Goal: Task Accomplishment & Management: Complete application form

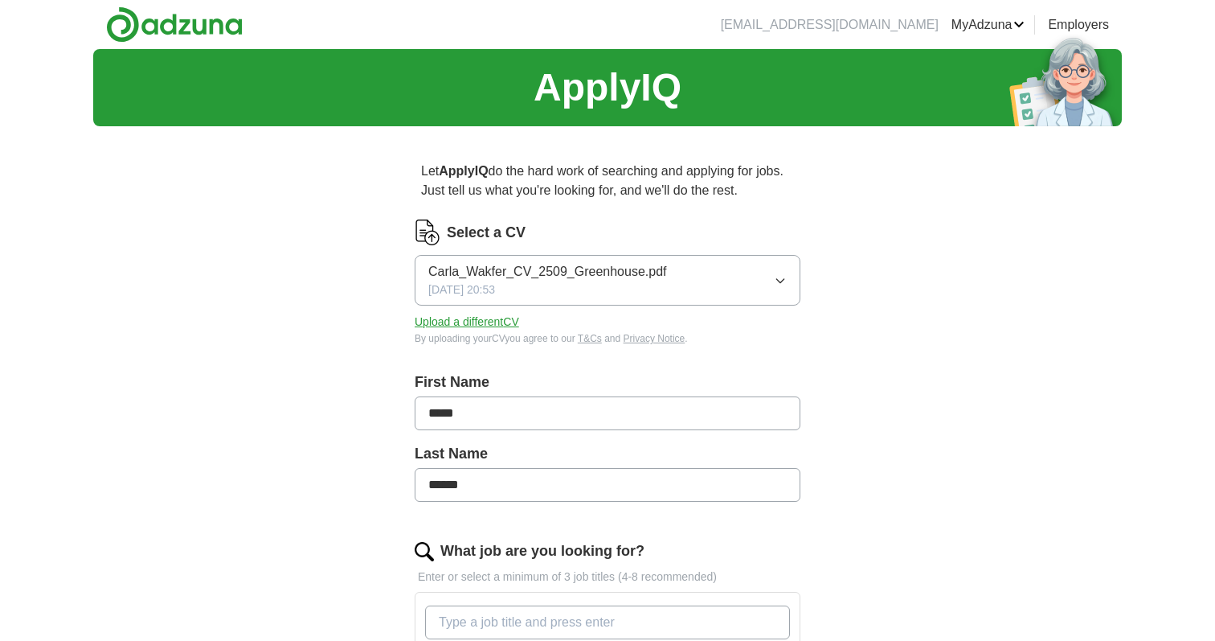
click at [473, 318] on button "Upload a different CV" at bounding box center [467, 321] width 104 height 17
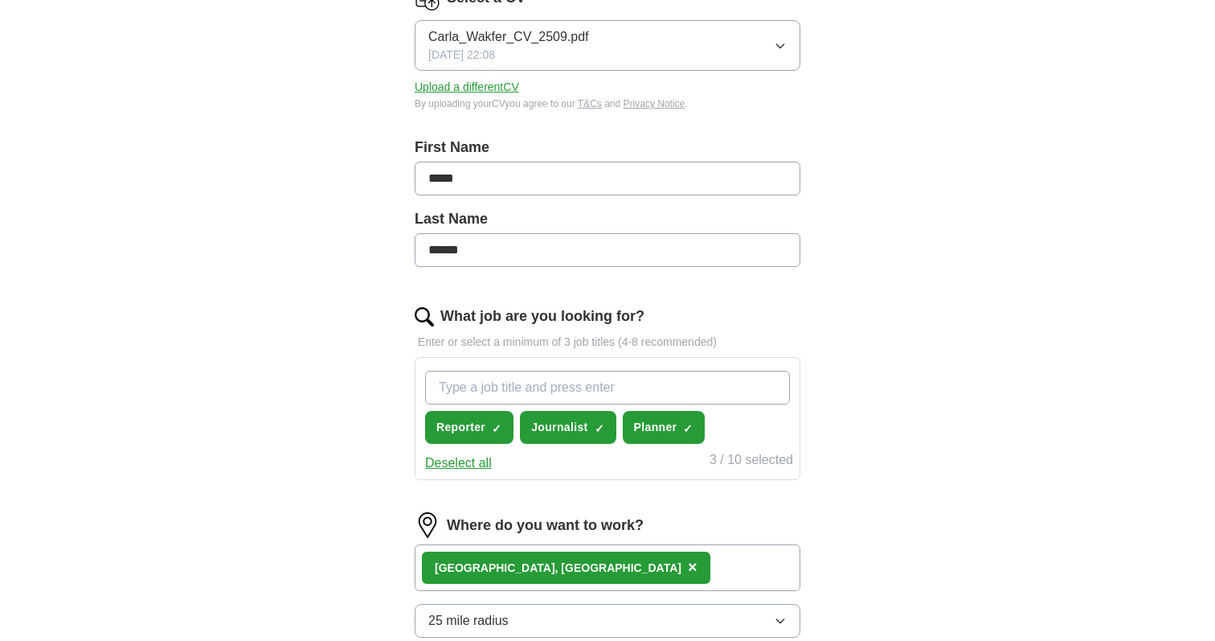
scroll to position [237, 0]
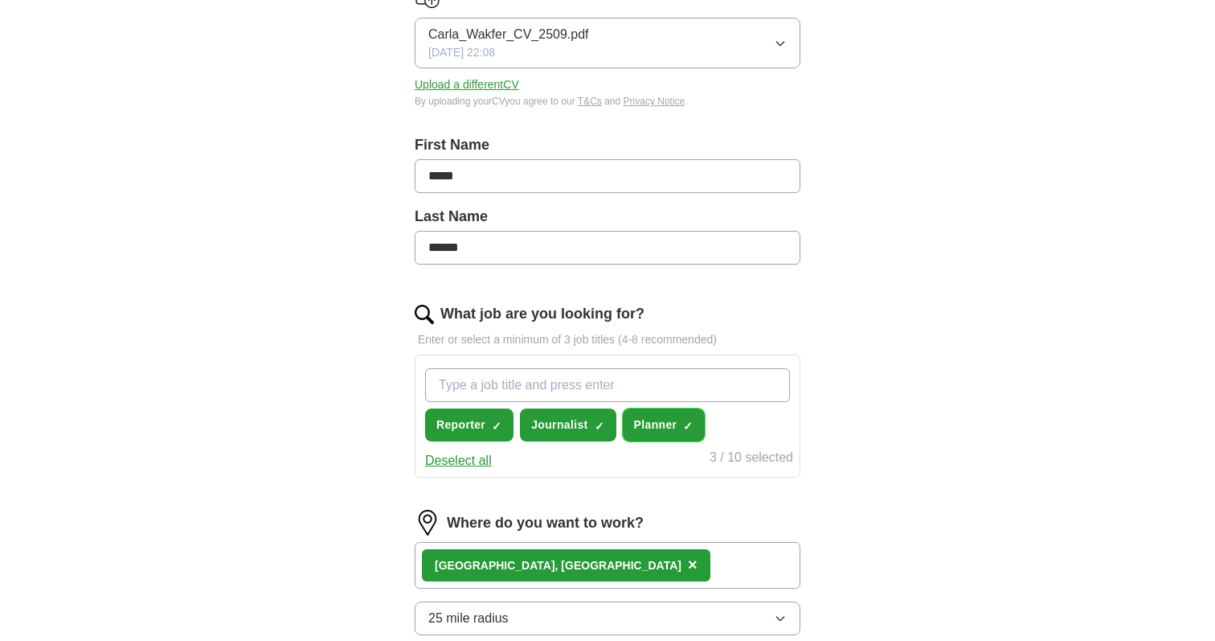
click at [0, 0] on span "×" at bounding box center [0, 0] width 0 height 0
click at [903, 410] on div "ApplyIQ Let ApplyIQ do the hard work of searching and applying for jobs. Just t…" at bounding box center [607, 325] width 1029 height 1026
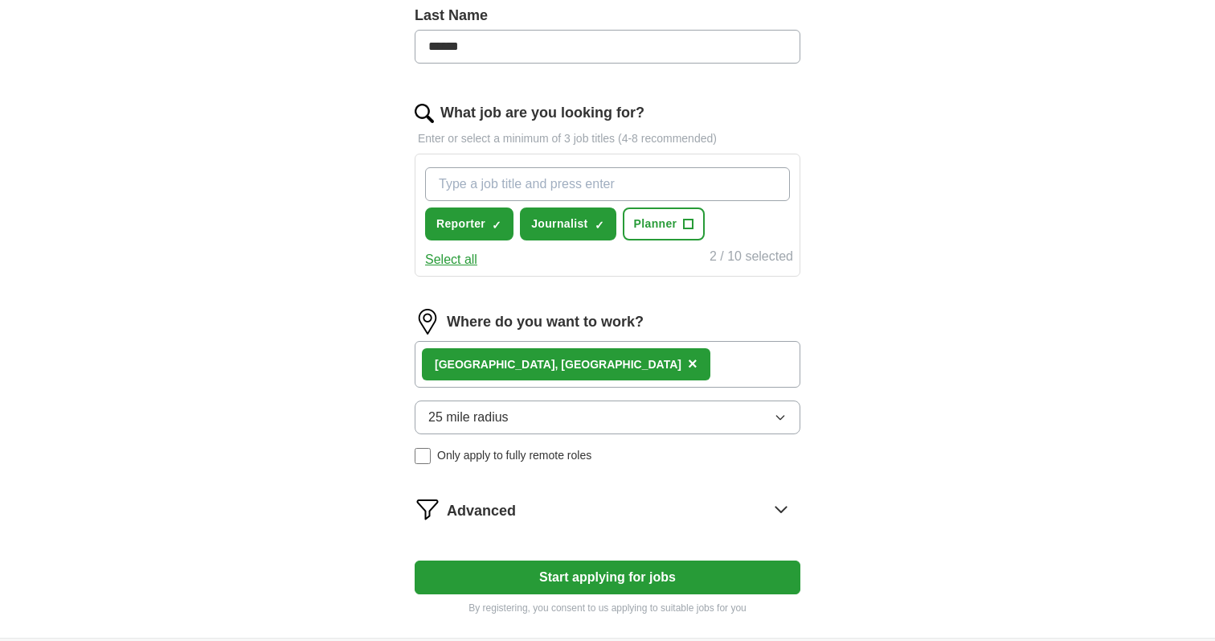
scroll to position [443, 0]
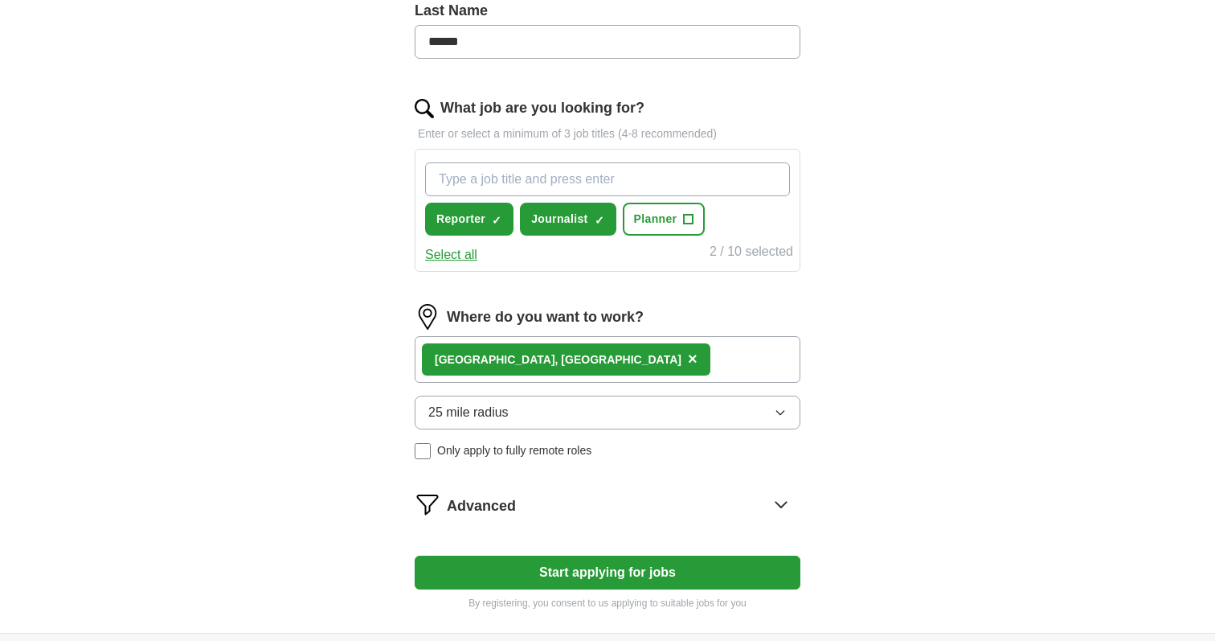
click at [692, 357] on div "[GEOGRAPHIC_DATA], [GEOGRAPHIC_DATA] ×" at bounding box center [608, 359] width 386 height 47
click at [612, 581] on button "Start applying for jobs" at bounding box center [608, 572] width 386 height 34
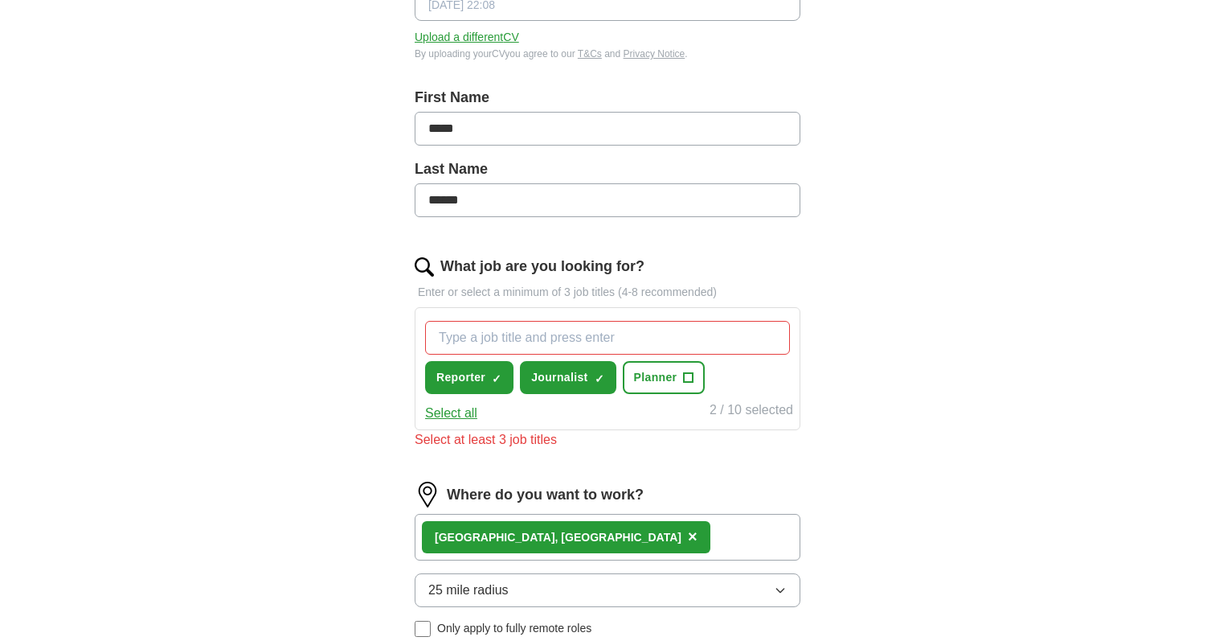
scroll to position [275, 0]
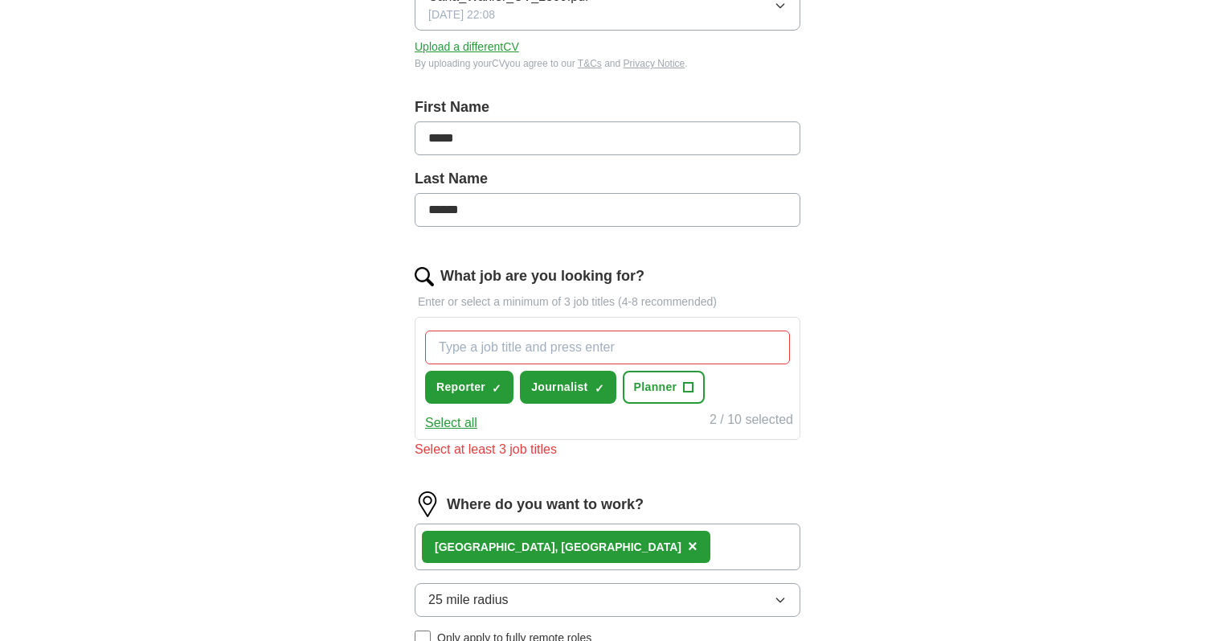
click at [630, 349] on input "What job are you looking for?" at bounding box center [607, 347] width 365 height 34
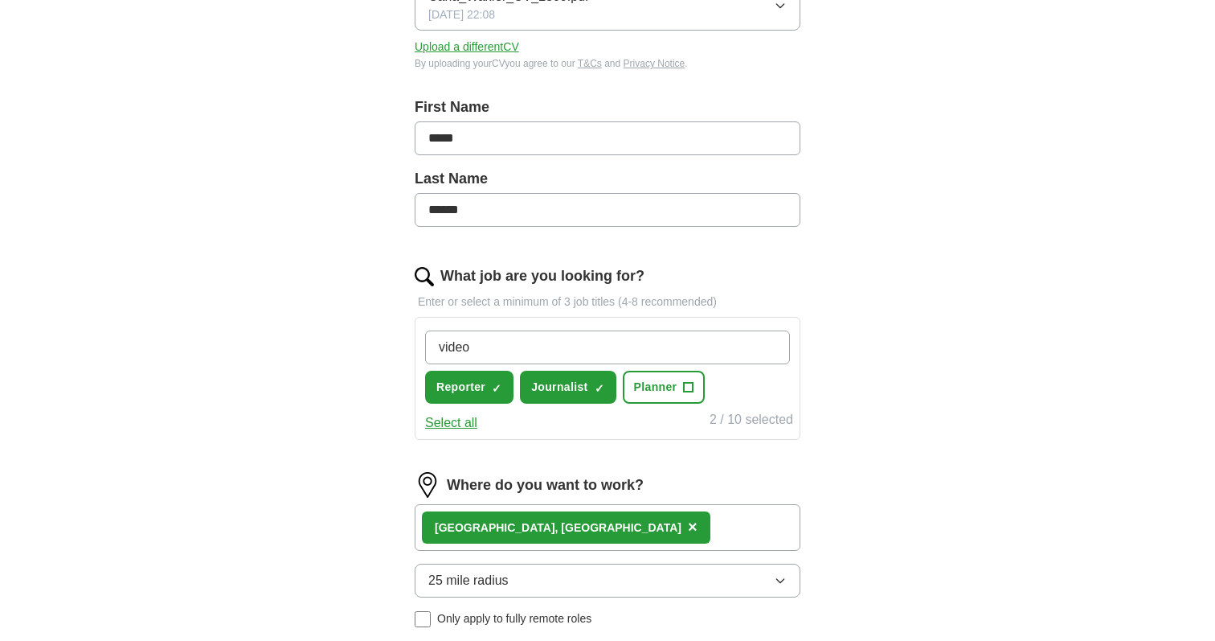
click at [508, 345] on input "video" at bounding box center [607, 347] width 365 height 34
type input "videographer"
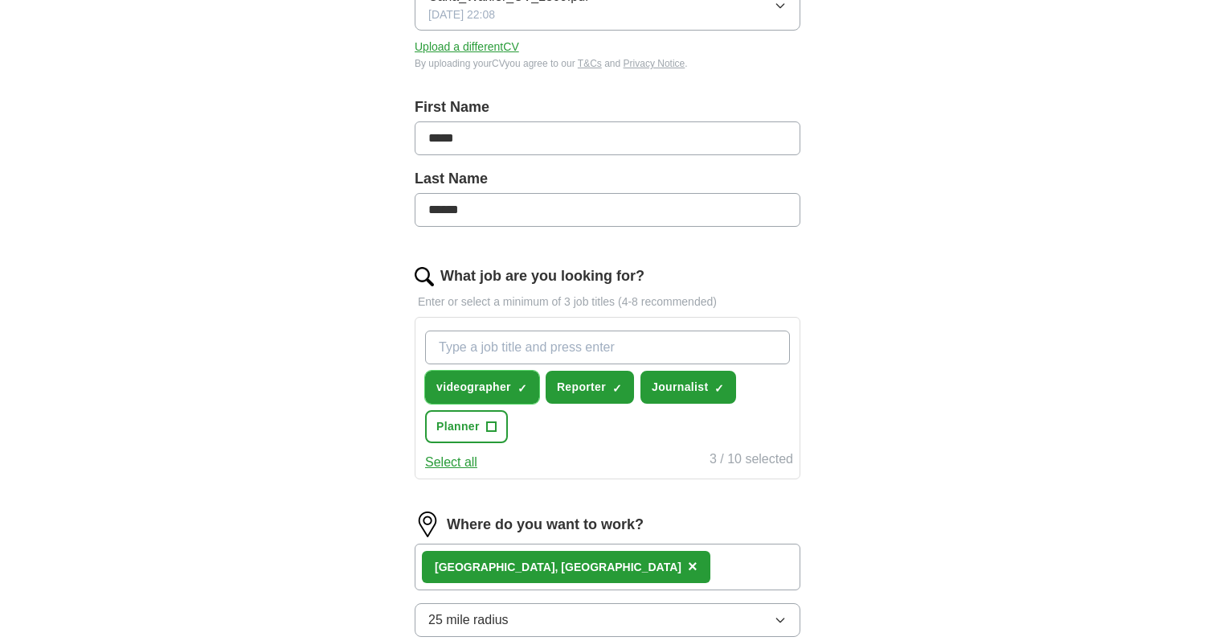
click at [465, 387] on span "videographer" at bounding box center [473, 387] width 75 height 17
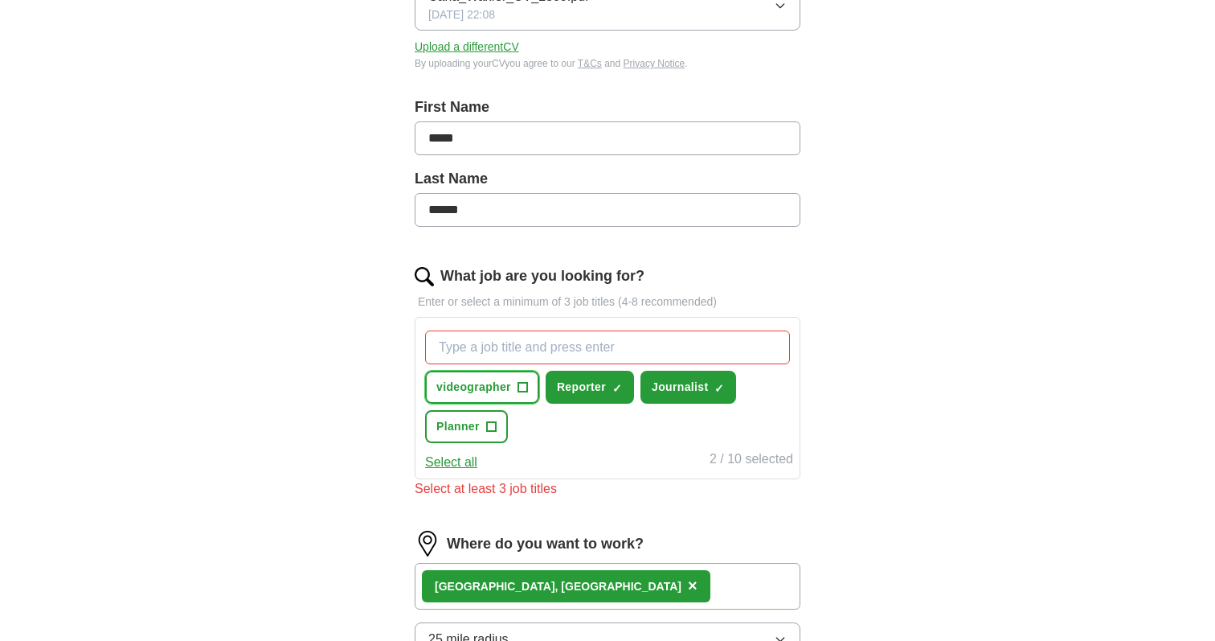
click at [460, 387] on span "videographer" at bounding box center [473, 387] width 75 height 17
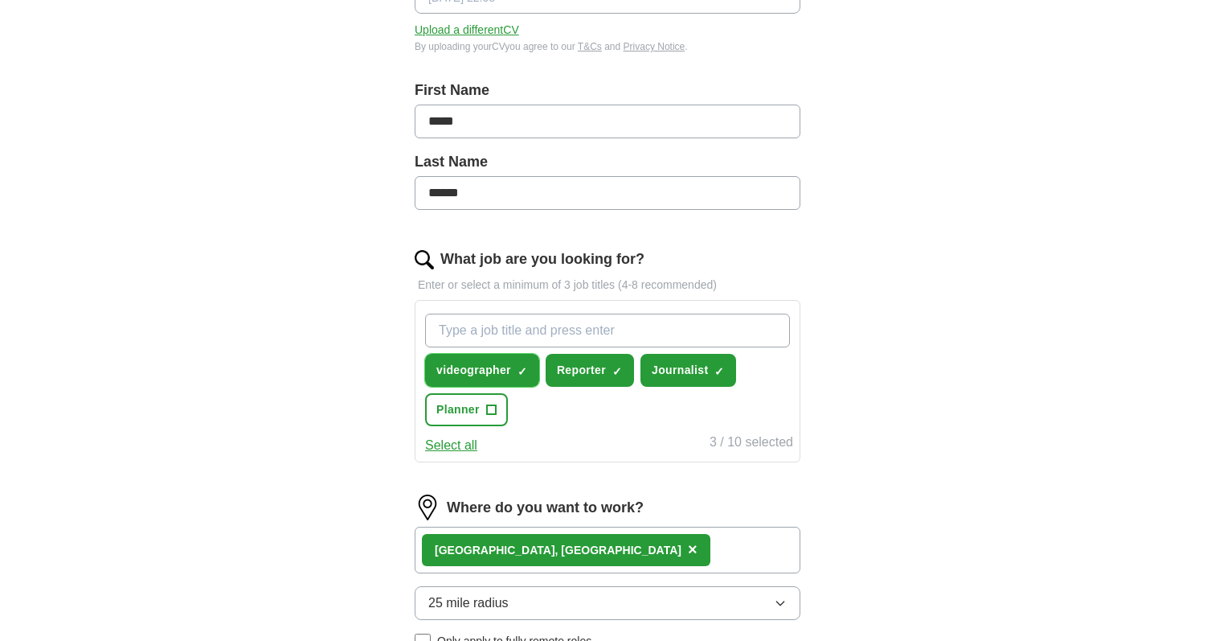
scroll to position [293, 0]
click at [471, 409] on span "Planner" at bounding box center [457, 408] width 43 height 17
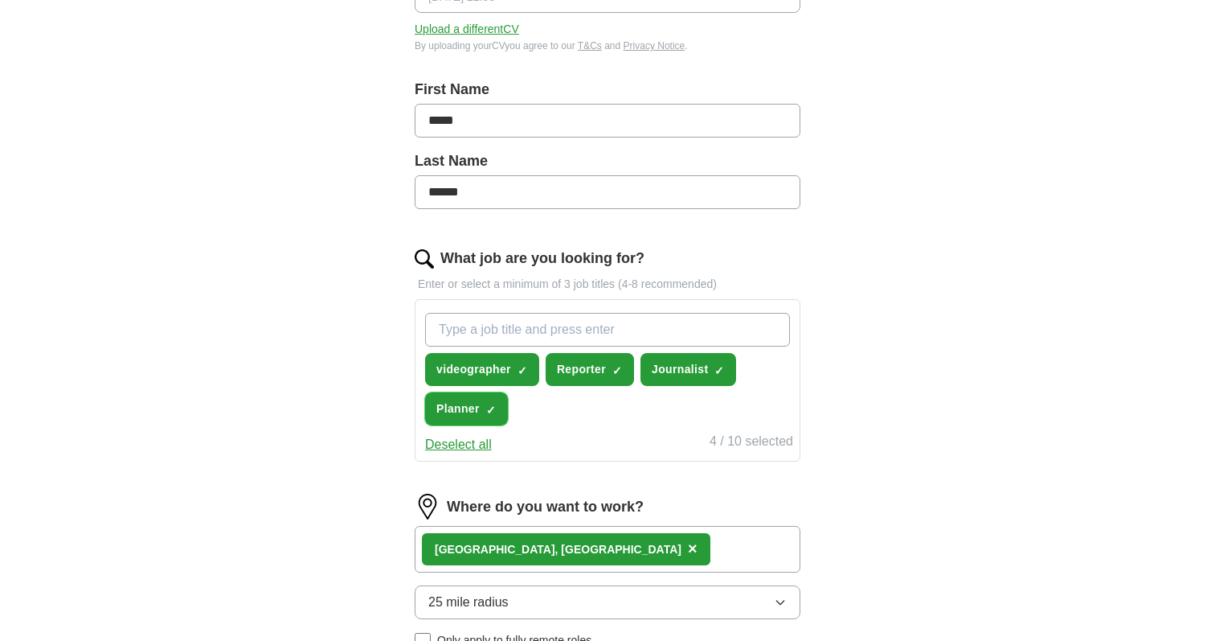
click at [471, 409] on span "Planner" at bounding box center [457, 408] width 43 height 17
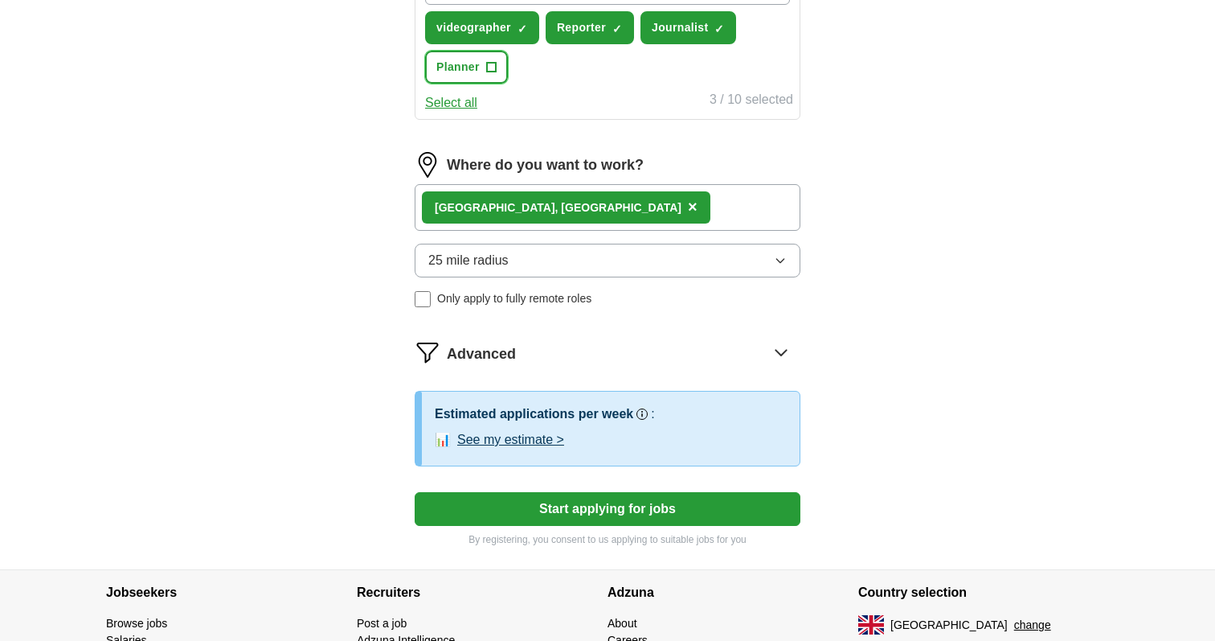
scroll to position [742, 0]
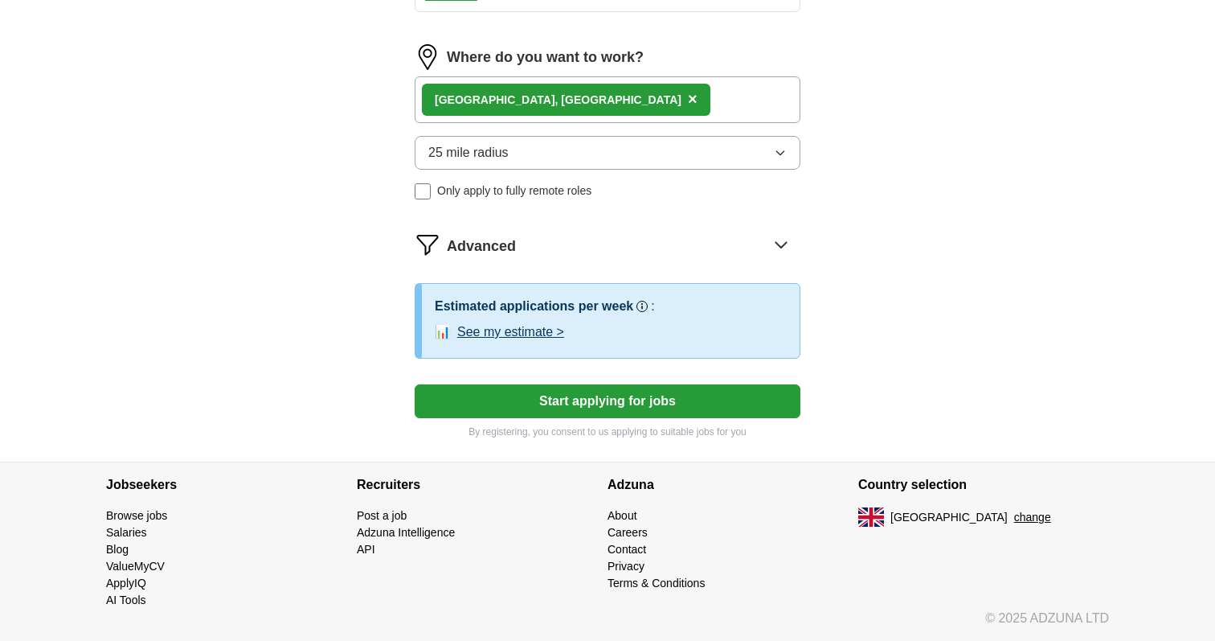
click at [645, 110] on div "[GEOGRAPHIC_DATA], [GEOGRAPHIC_DATA] ×" at bounding box center [608, 99] width 386 height 47
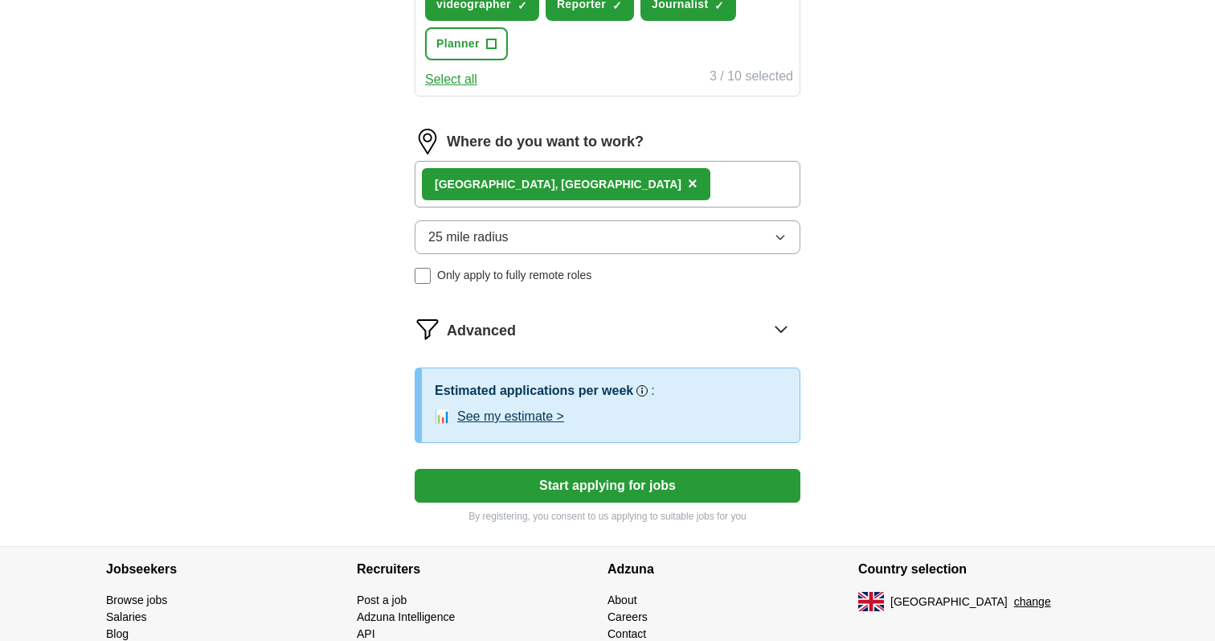
scroll to position [681, 0]
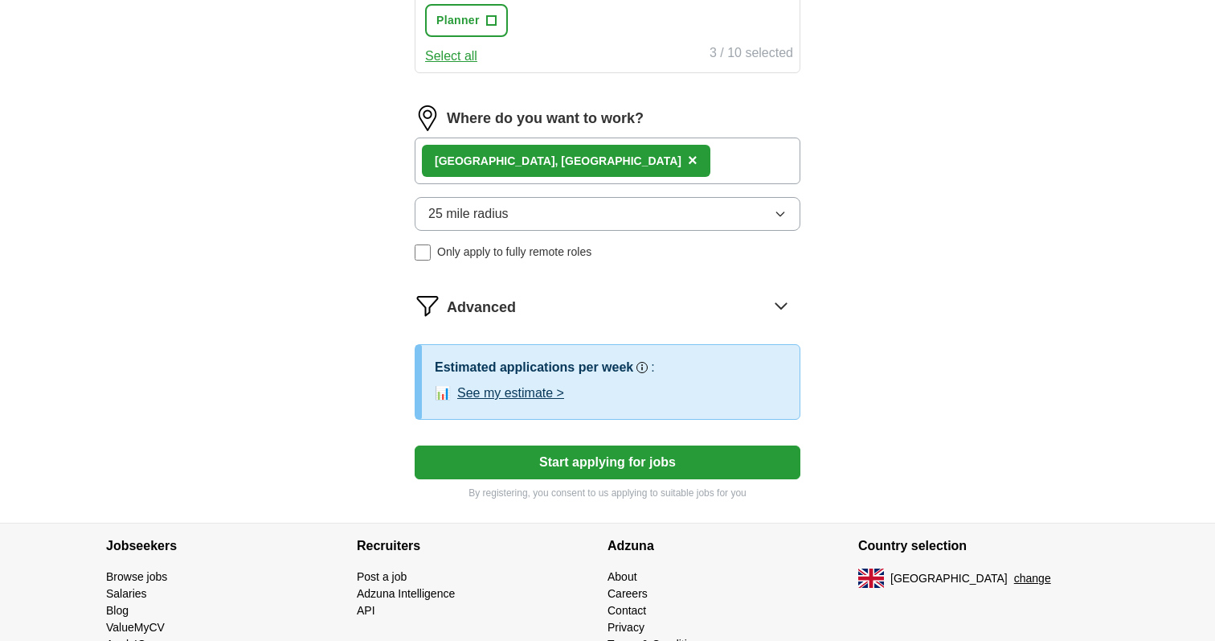
click at [604, 464] on button "Start applying for jobs" at bounding box center [608, 462] width 386 height 34
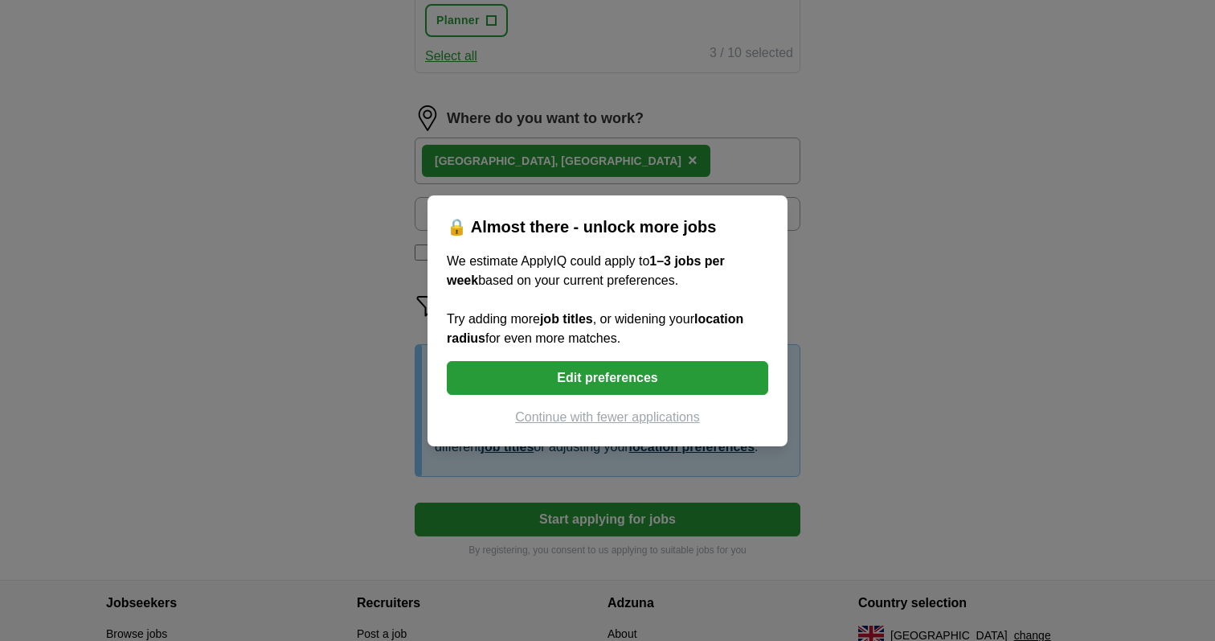
click at [587, 416] on button "Continue with fewer applications" at bounding box center [608, 417] width 322 height 19
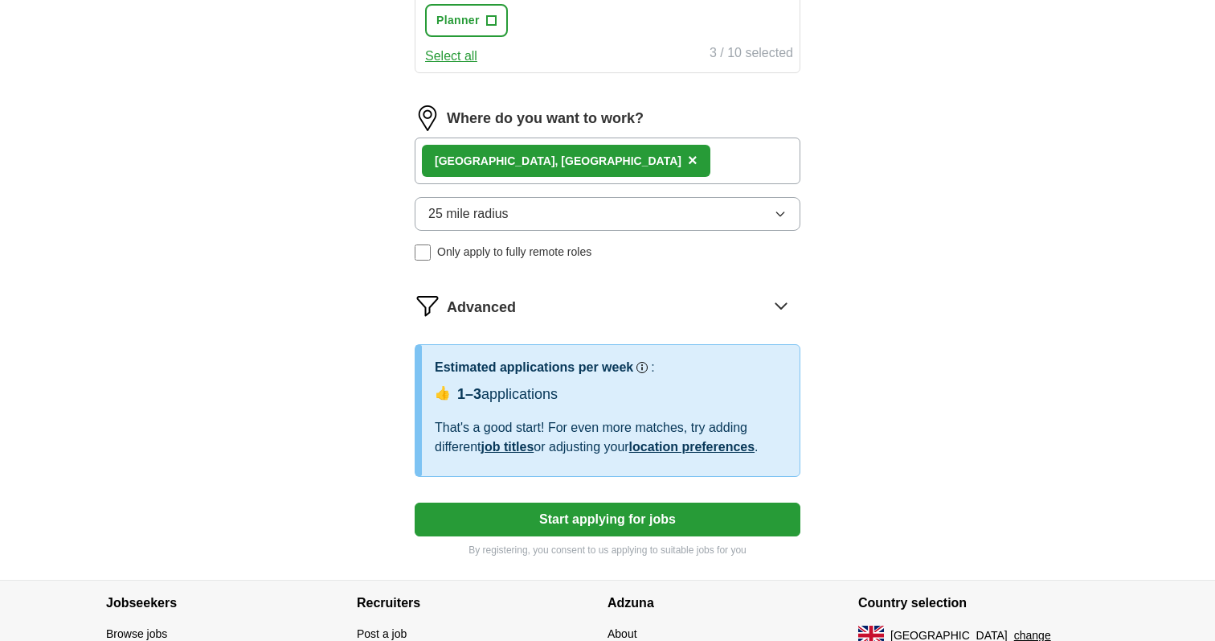
select select "**"
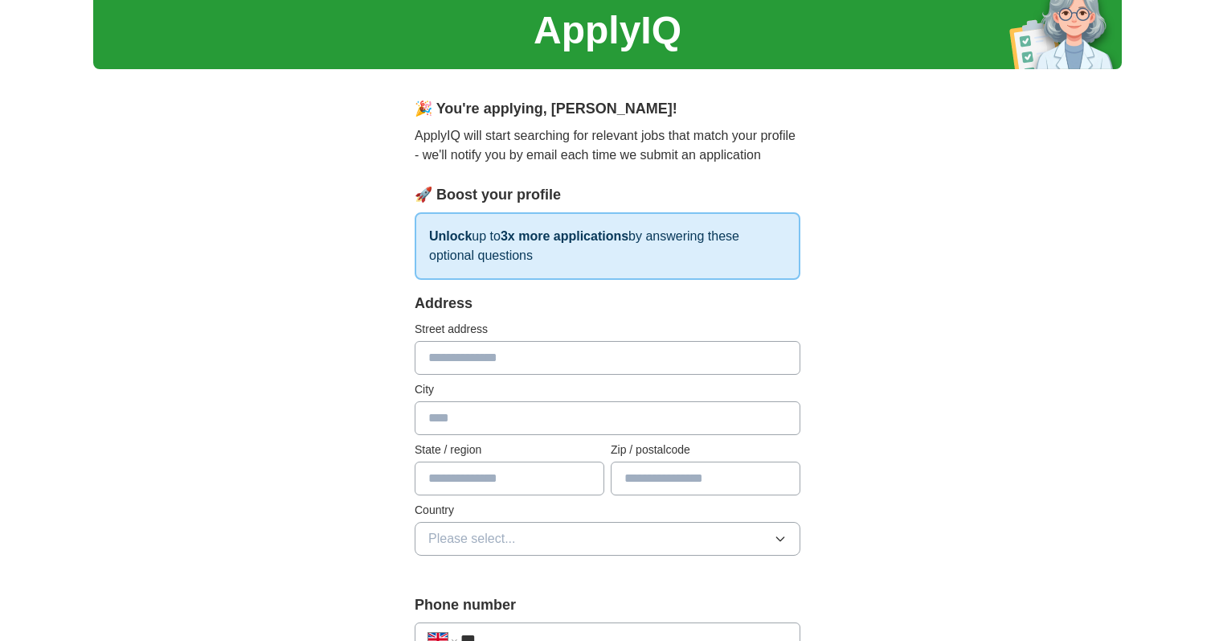
scroll to position [75, 0]
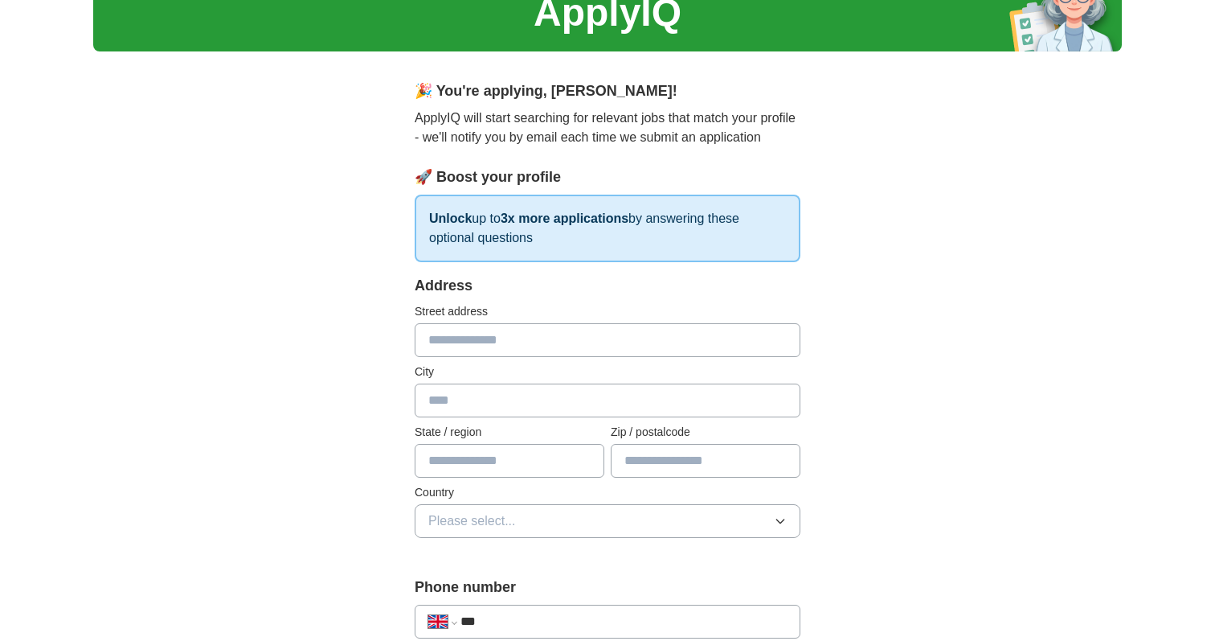
click at [437, 349] on input "text" at bounding box center [608, 340] width 386 height 34
type input "**********"
type input "*******"
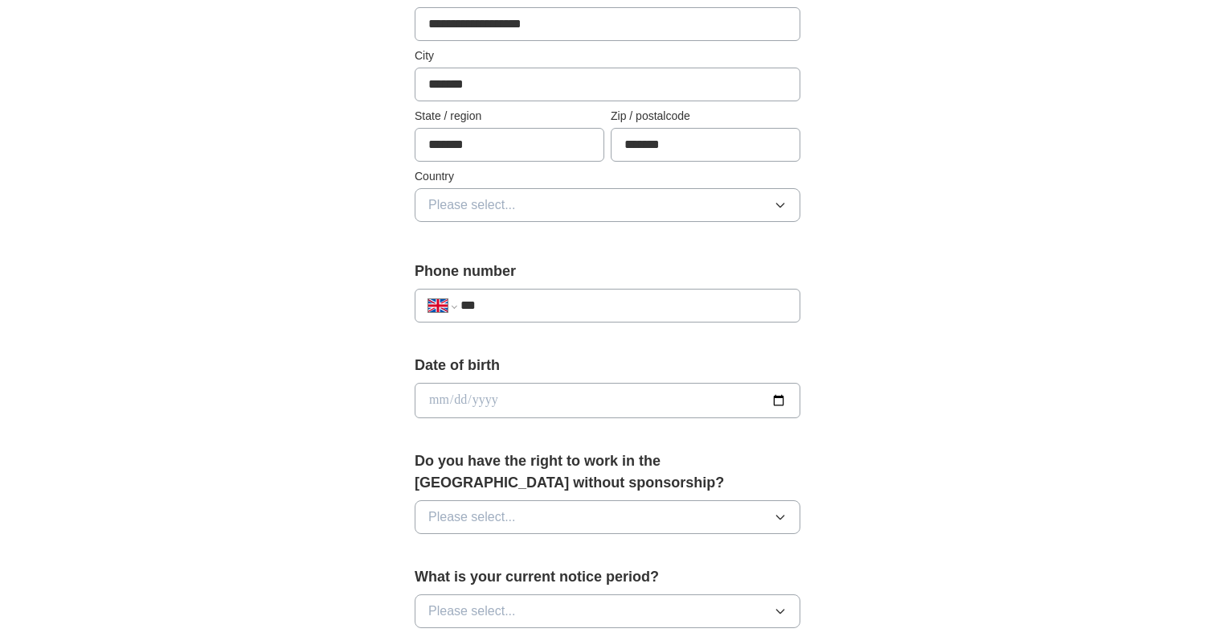
scroll to position [391, 0]
click at [437, 412] on input "date" at bounding box center [608, 399] width 386 height 35
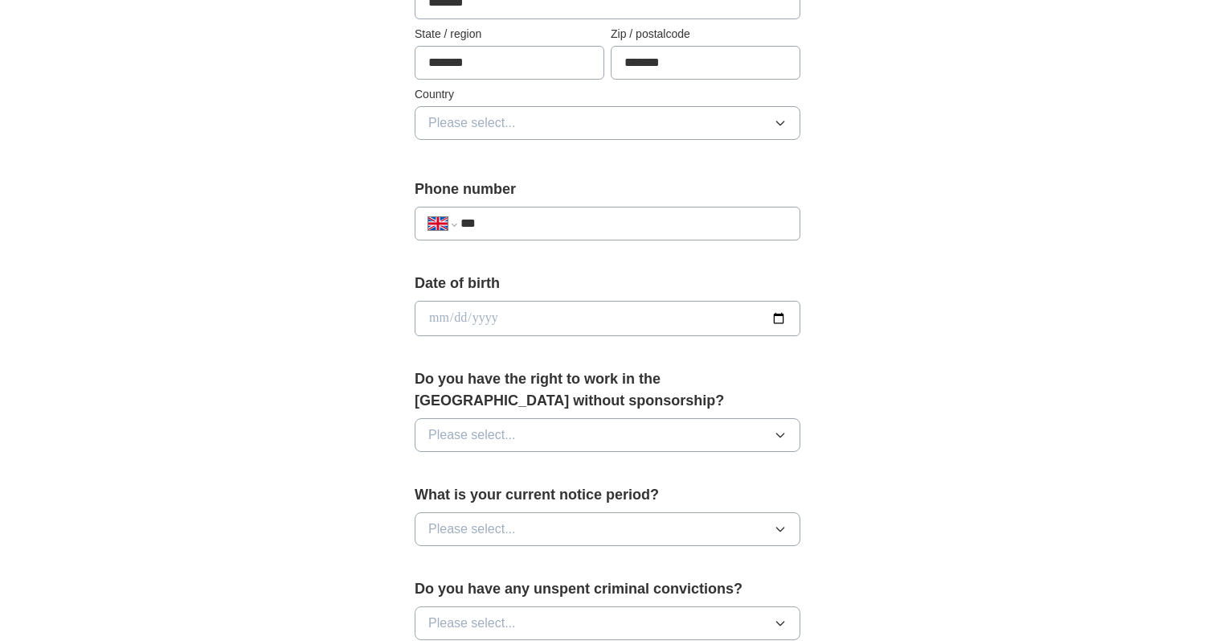
scroll to position [503, 0]
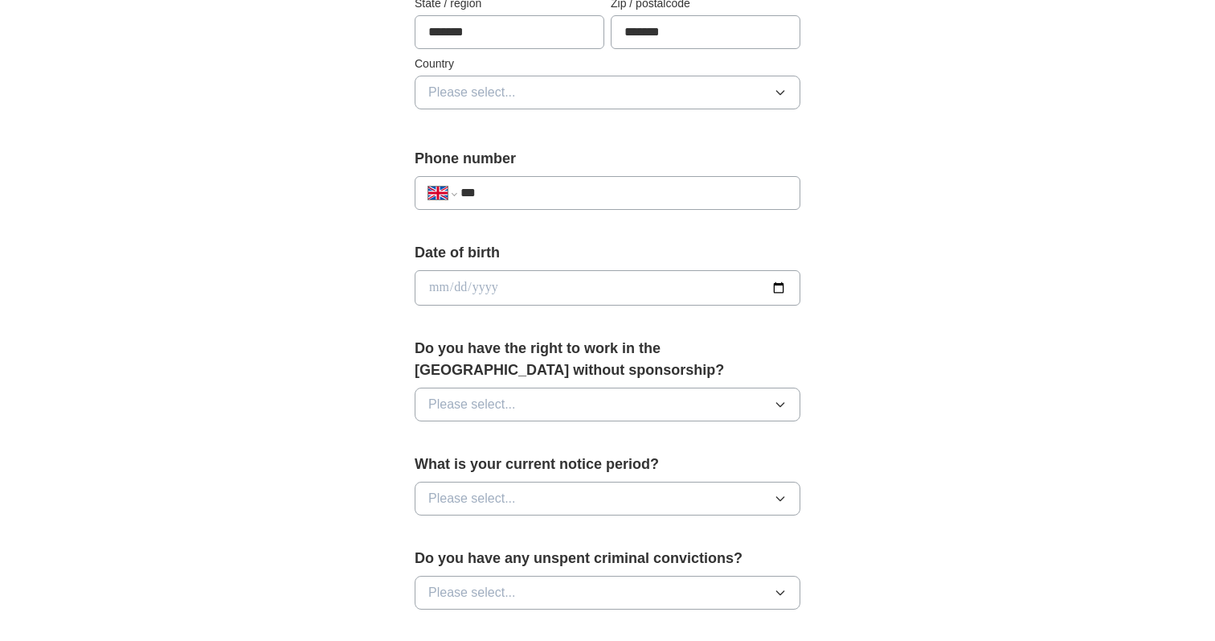
click at [519, 397] on button "Please select..." at bounding box center [608, 404] width 386 height 34
click at [490, 453] on li "Yes" at bounding box center [608, 441] width 384 height 33
click at [497, 498] on span "Please select..." at bounding box center [472, 498] width 88 height 19
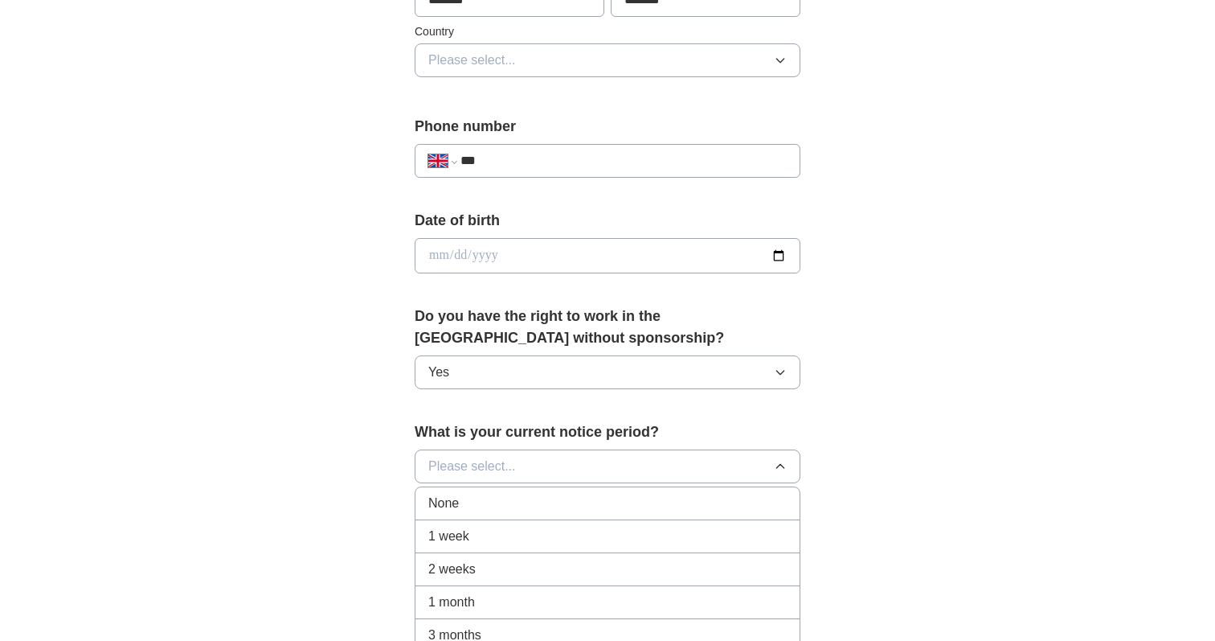
scroll to position [545, 0]
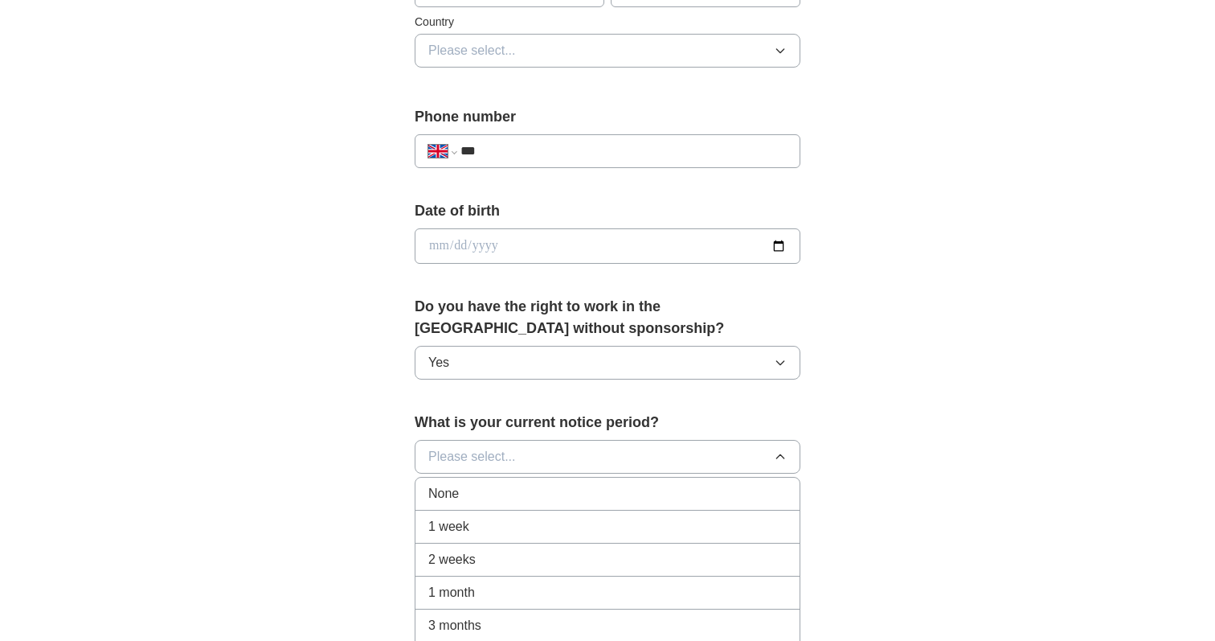
click at [490, 591] on div "1 month" at bounding box center [607, 592] width 358 height 19
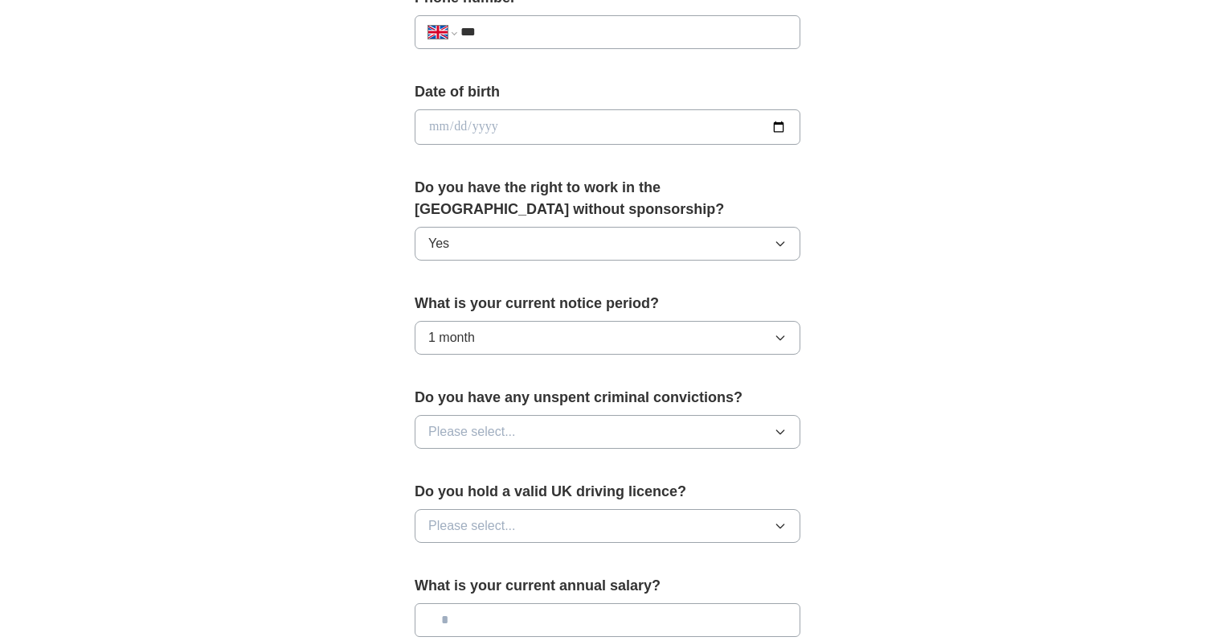
scroll to position [674, 0]
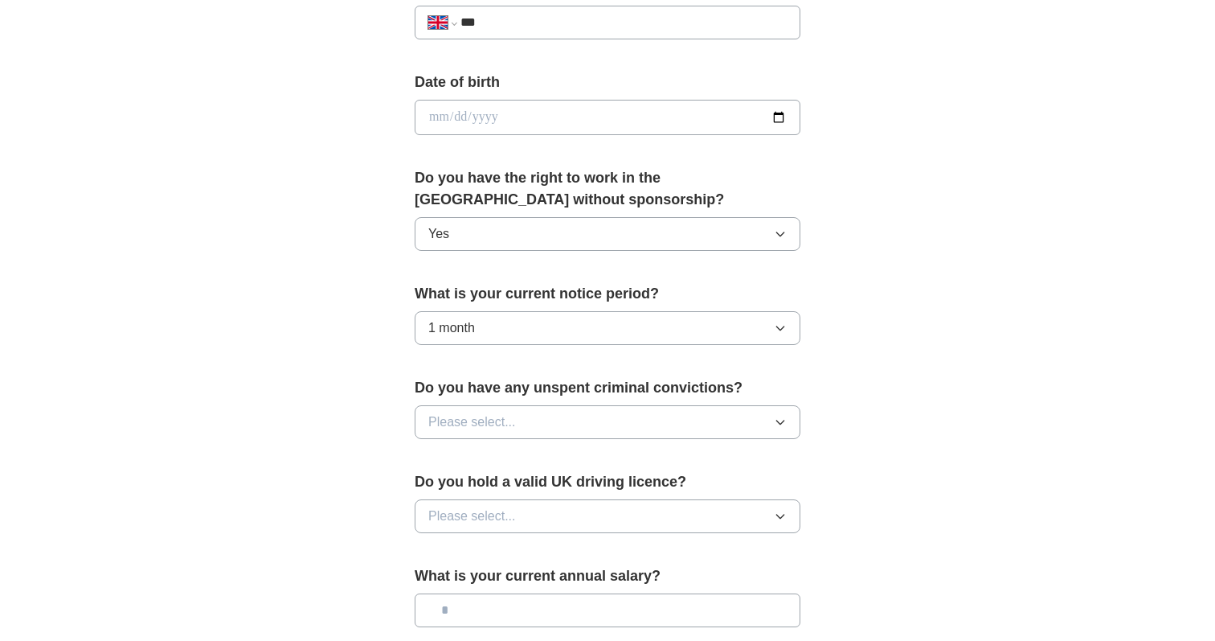
click at [470, 429] on span "Please select..." at bounding box center [472, 421] width 88 height 19
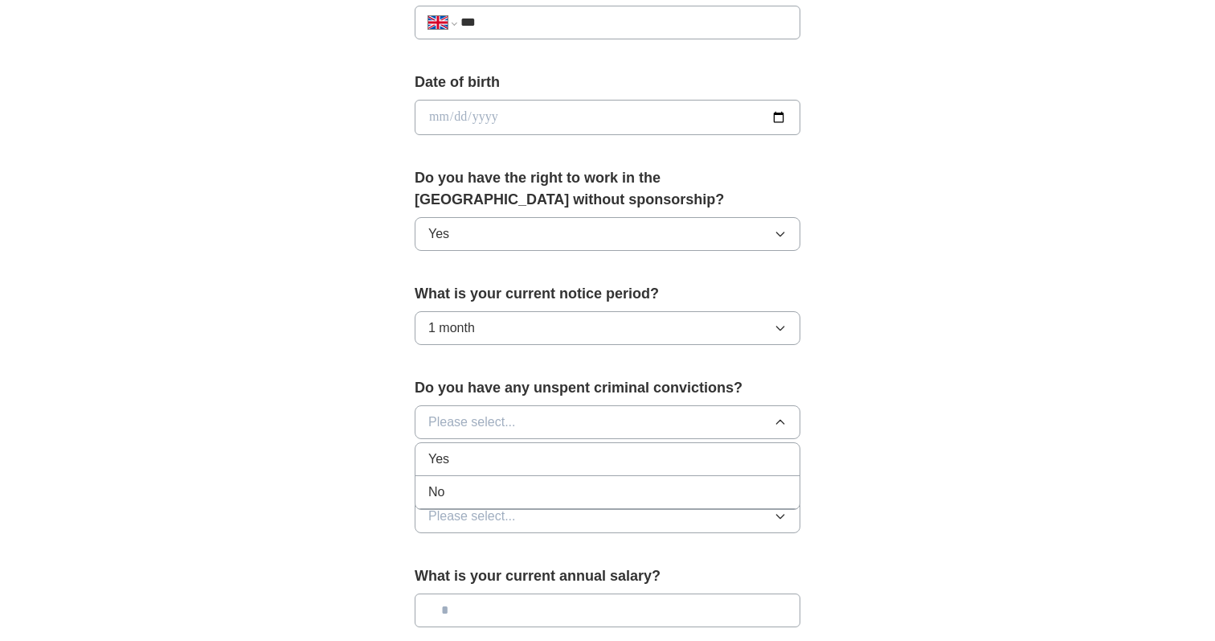
click at [465, 486] on div "No" at bounding box center [607, 491] width 358 height 19
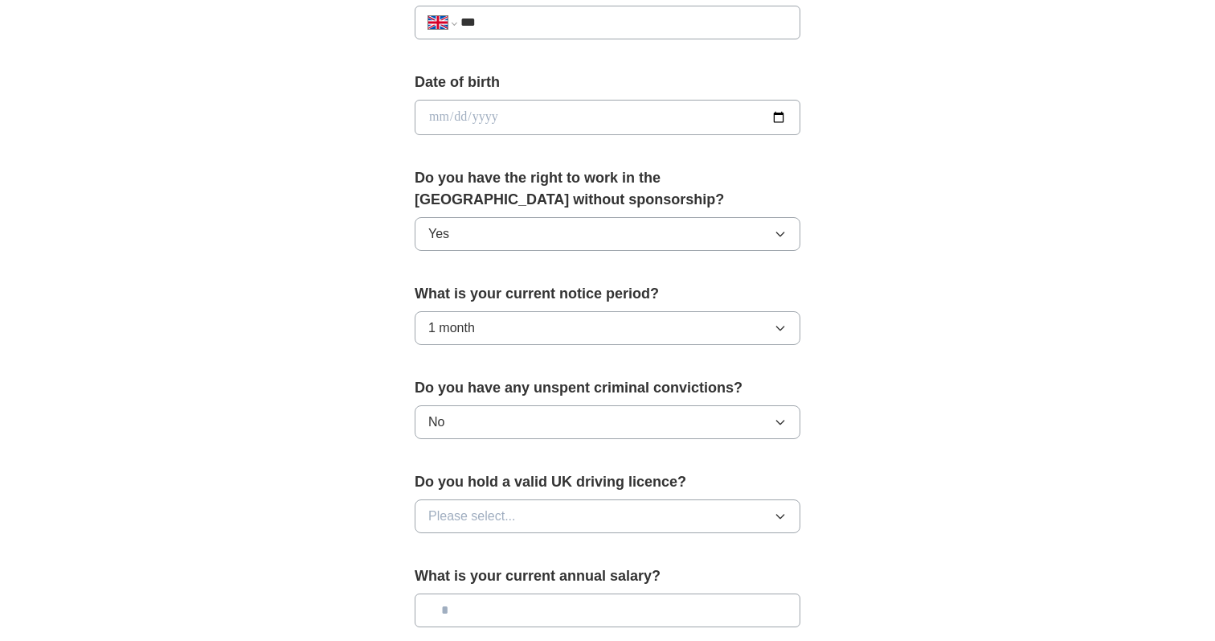
click at [474, 514] on span "Please select..." at bounding box center [472, 515] width 88 height 19
click at [479, 578] on div "No" at bounding box center [607, 585] width 358 height 19
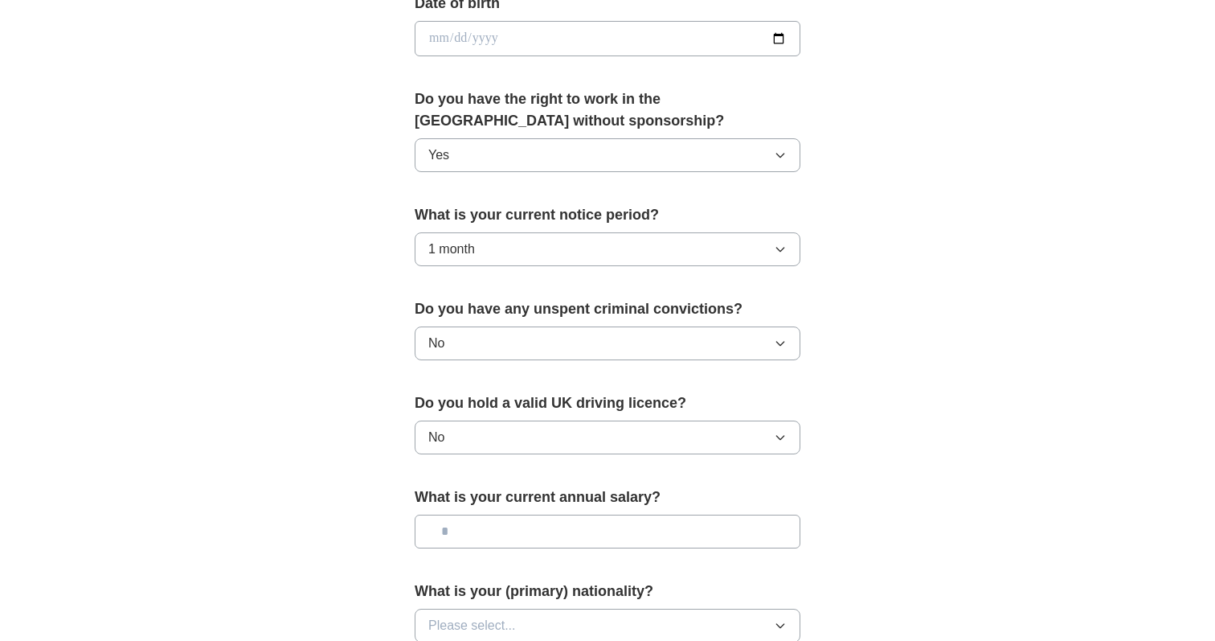
scroll to position [808, 0]
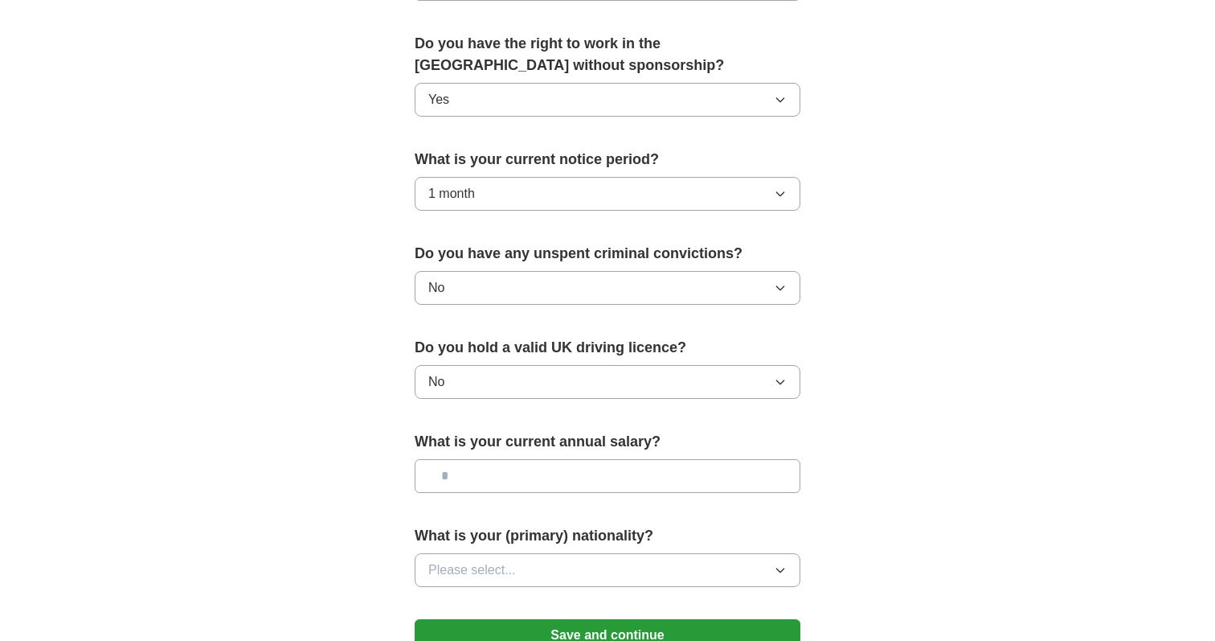
click at [470, 473] on input "text" at bounding box center [608, 476] width 386 height 34
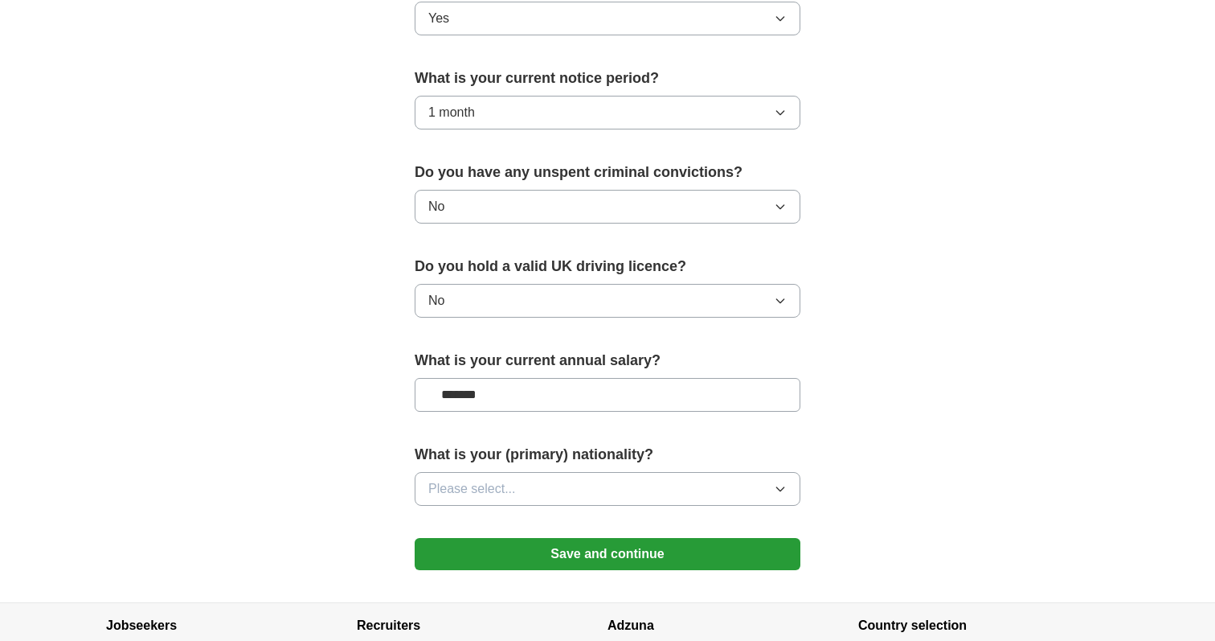
scroll to position [901, 0]
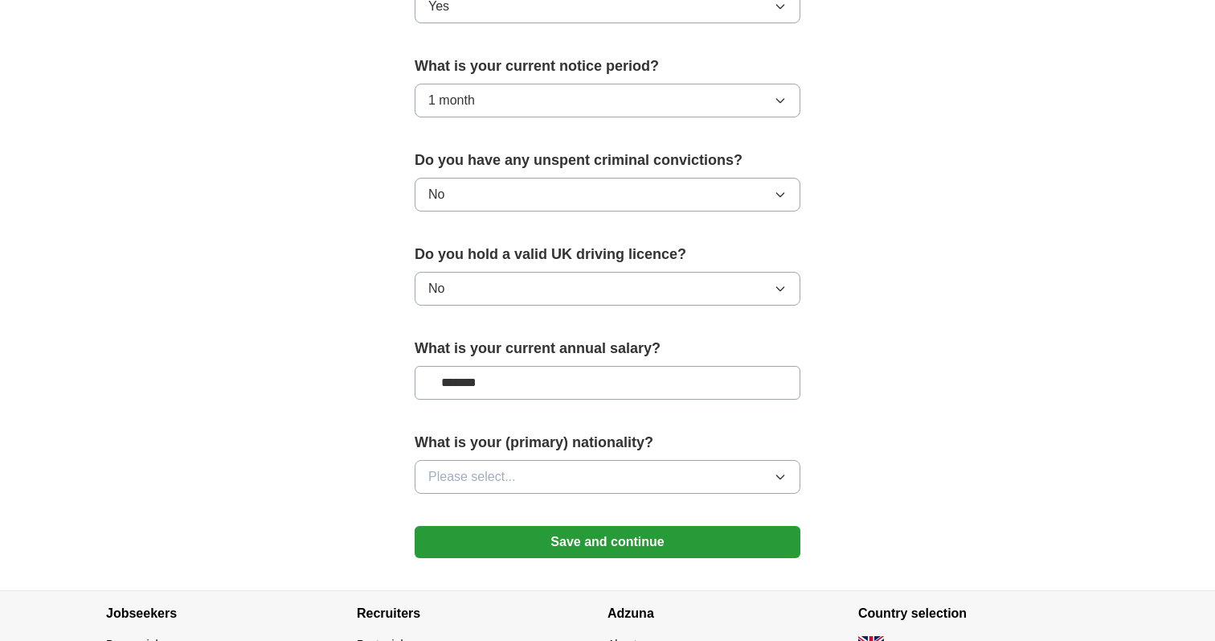
type input "*******"
click at [612, 465] on button "Please select..." at bounding box center [608, 477] width 386 height 34
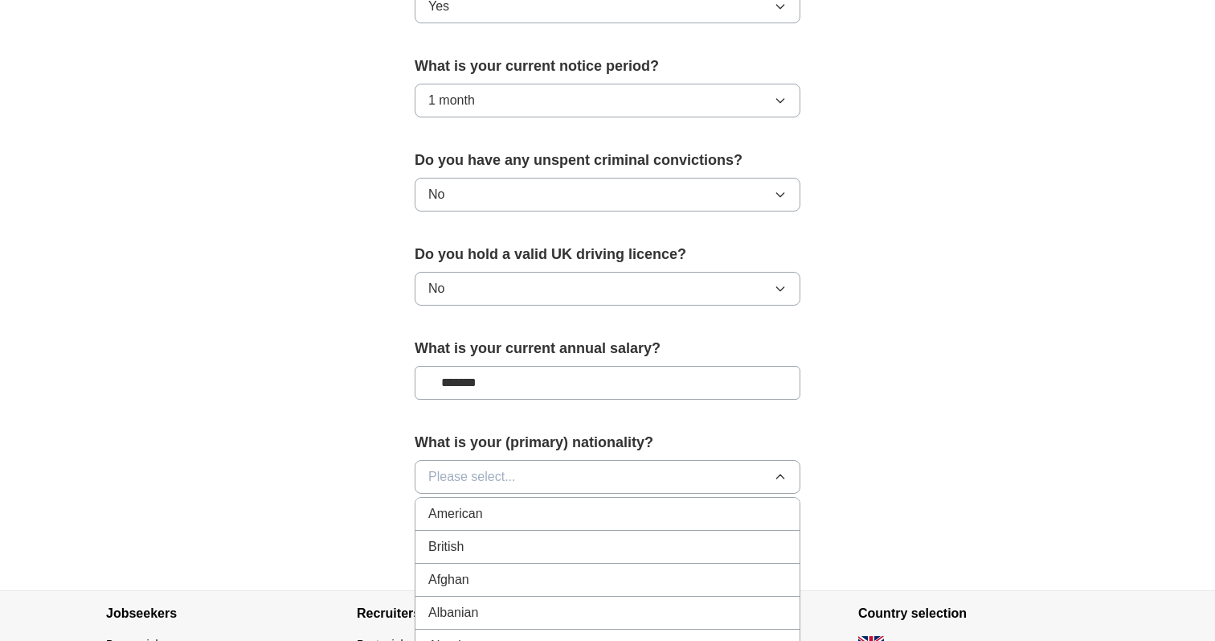
click at [555, 544] on div "British" at bounding box center [607, 546] width 358 height 19
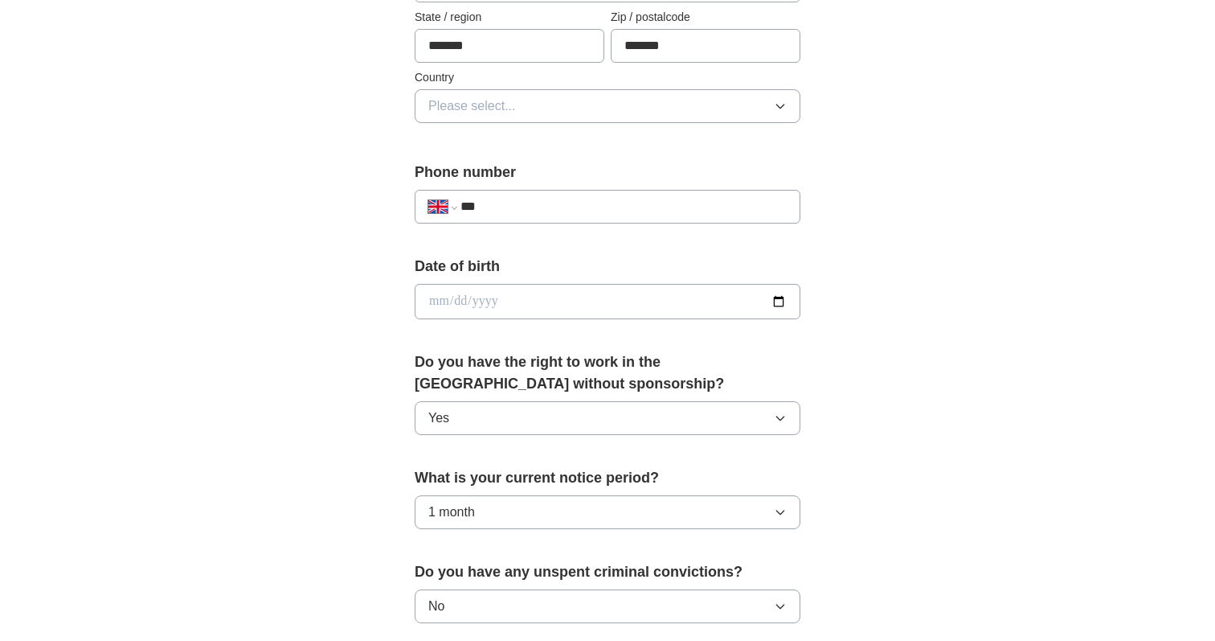
scroll to position [470, 0]
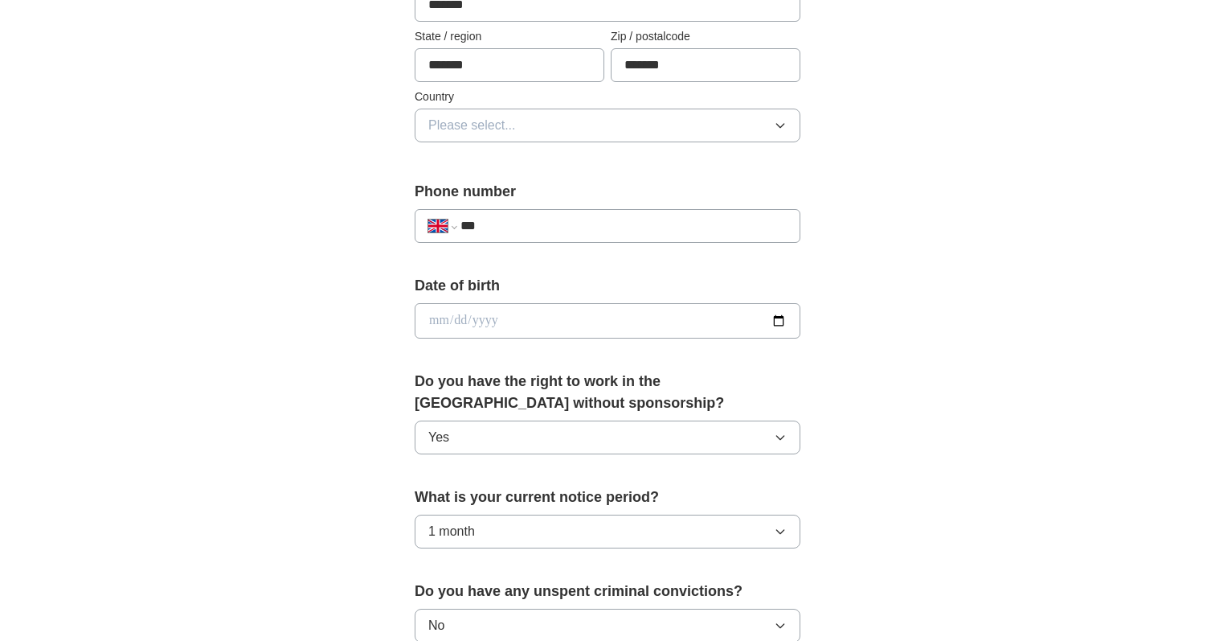
click at [465, 316] on input "date" at bounding box center [608, 320] width 386 height 35
click at [433, 322] on input "date" at bounding box center [608, 320] width 386 height 35
type input "**********"
click at [503, 229] on input "***" at bounding box center [624, 225] width 326 height 19
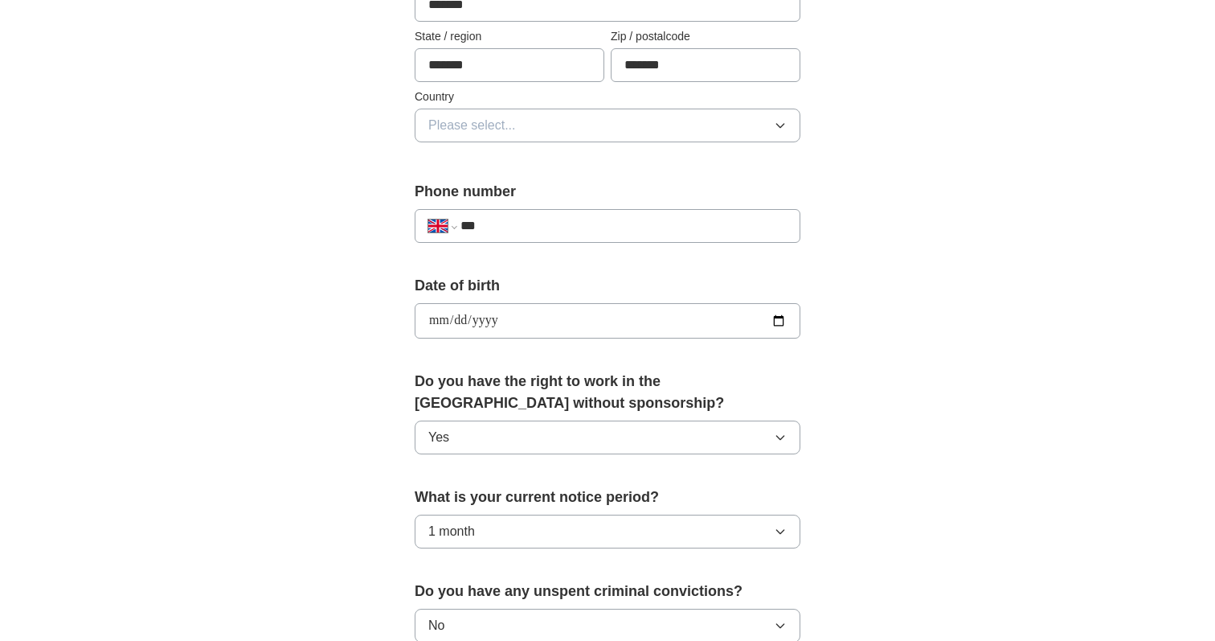
type input "**********"
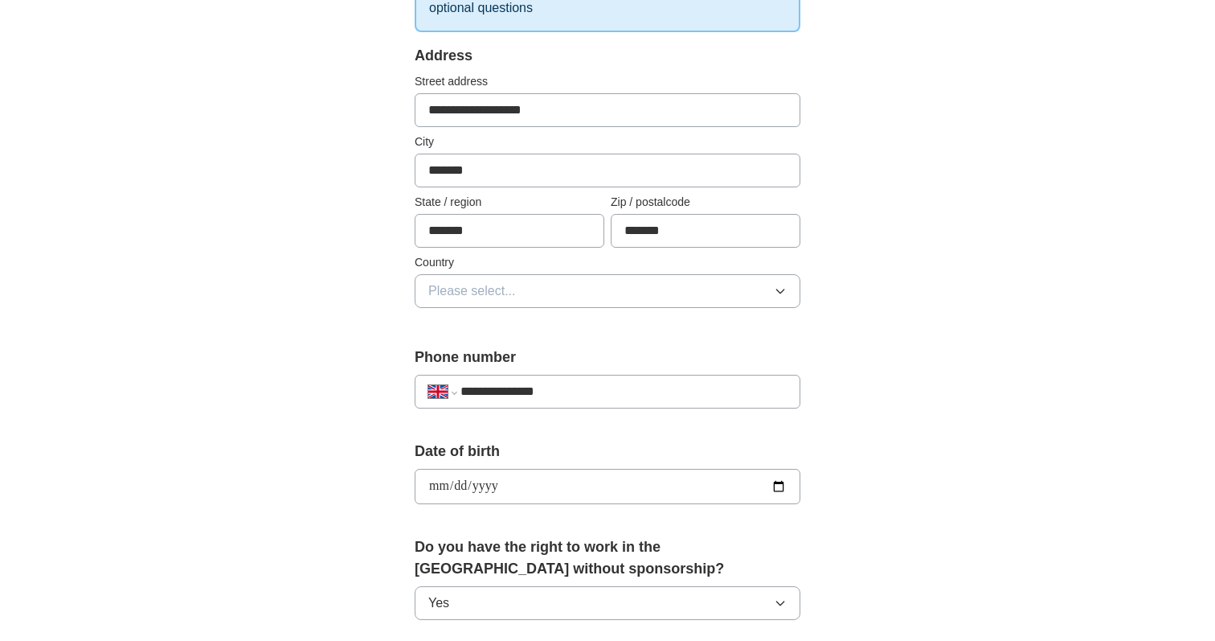
scroll to position [274, 0]
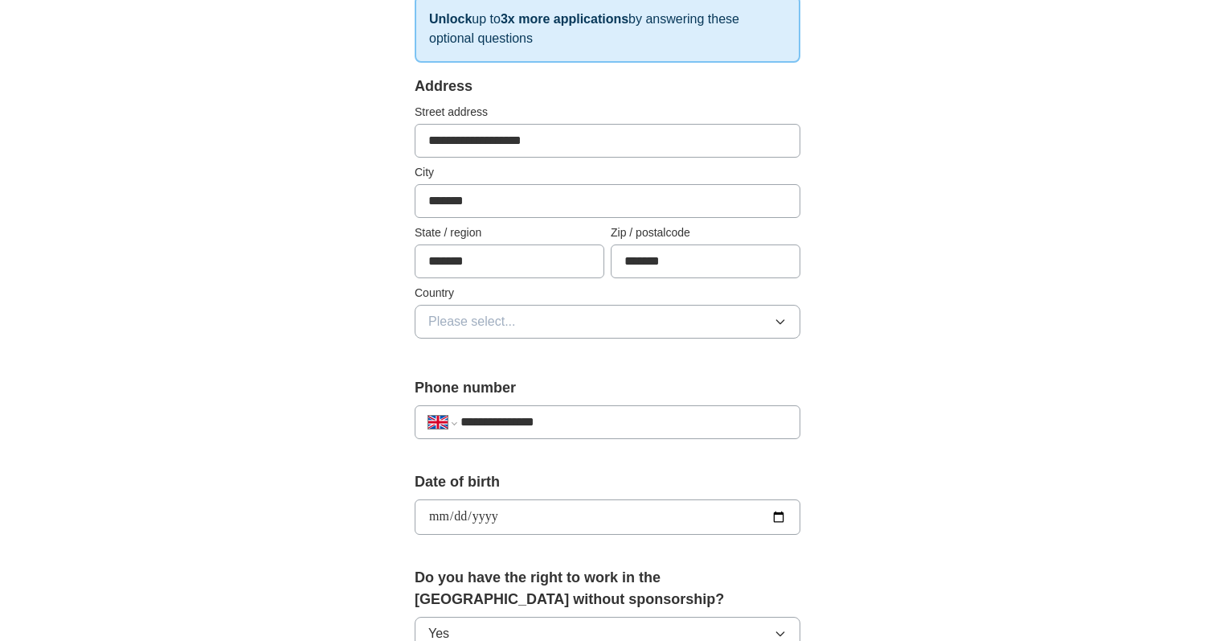
drag, startPoint x: 577, startPoint y: 420, endPoint x: 407, endPoint y: 420, distance: 170.4
click at [407, 420] on div "**********" at bounding box center [607, 541] width 514 height 1352
select select "**"
click at [237, 588] on div "**********" at bounding box center [607, 496] width 1029 height 1442
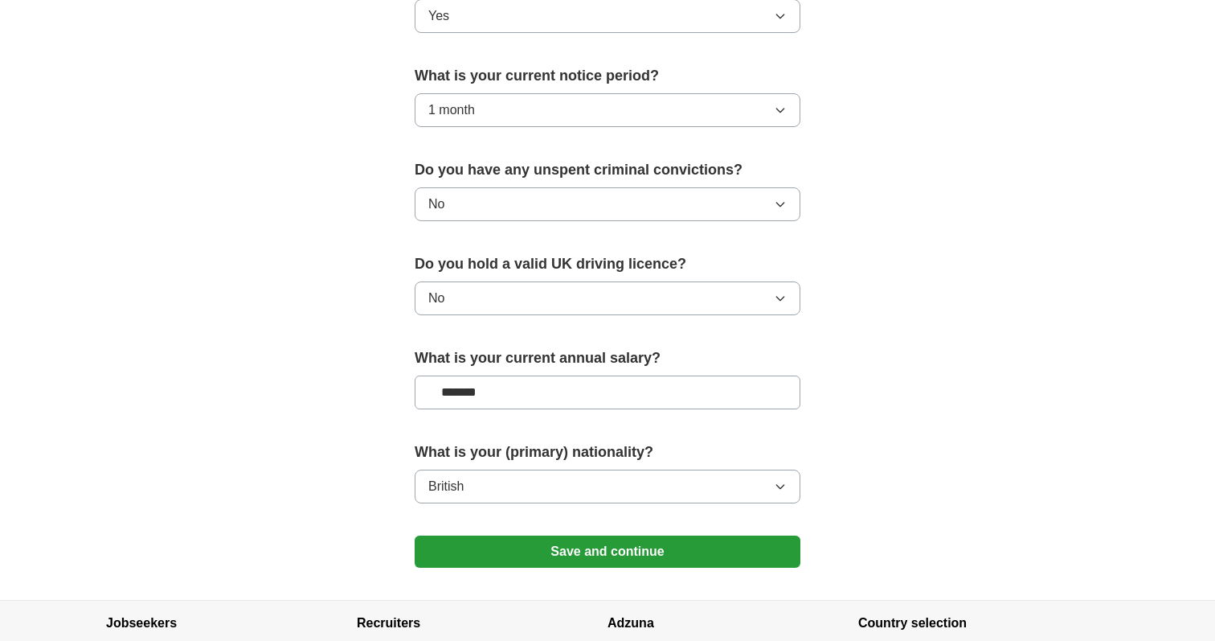
scroll to position [1030, 0]
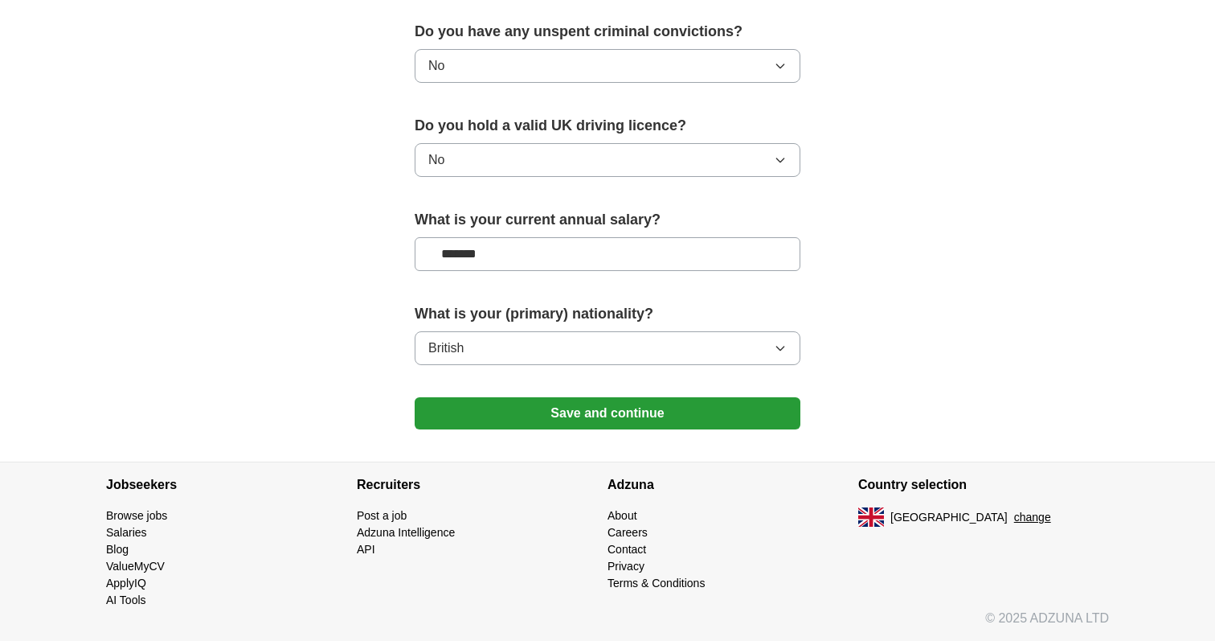
click at [494, 414] on button "Save and continue" at bounding box center [608, 413] width 386 height 32
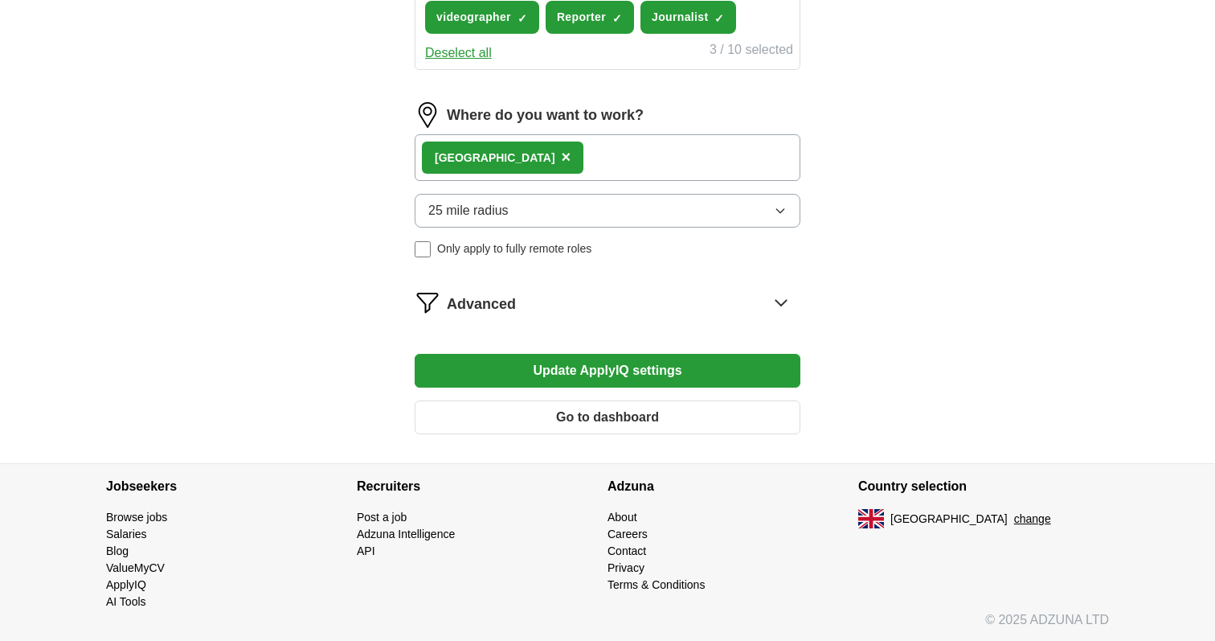
scroll to position [646, 0]
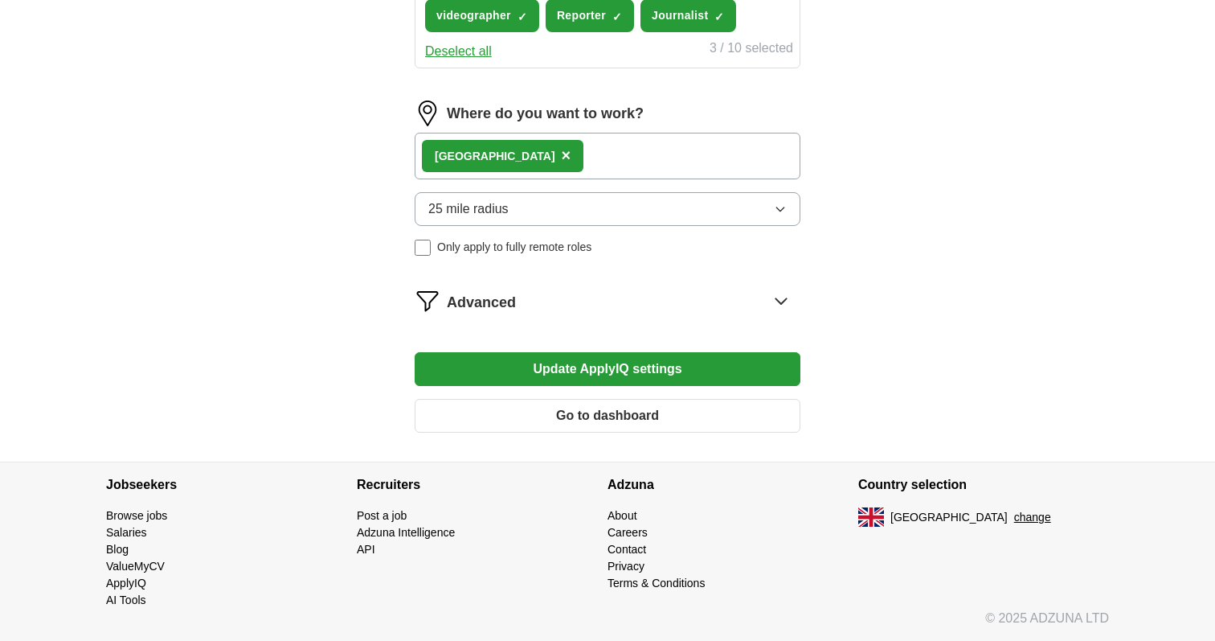
click at [641, 300] on div "Advanced" at bounding box center [624, 301] width 354 height 26
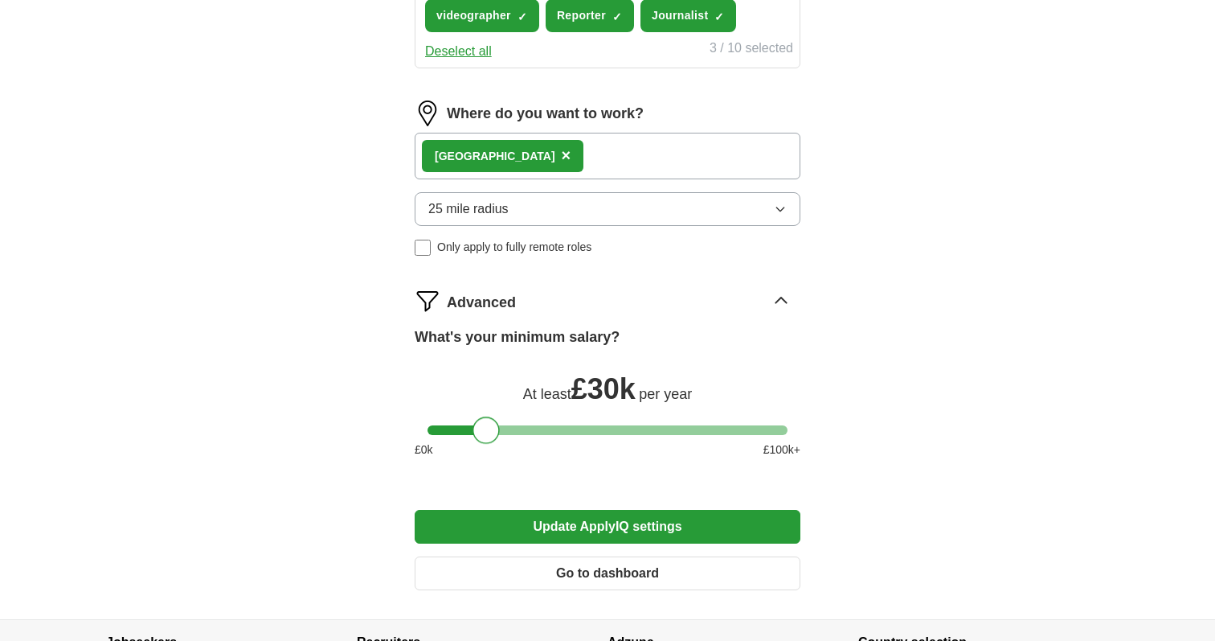
drag, startPoint x: 532, startPoint y: 429, endPoint x: 482, endPoint y: 432, distance: 49.9
click at [482, 432] on div at bounding box center [486, 429] width 27 height 27
click at [558, 536] on button "Update ApplyIQ settings" at bounding box center [608, 527] width 386 height 34
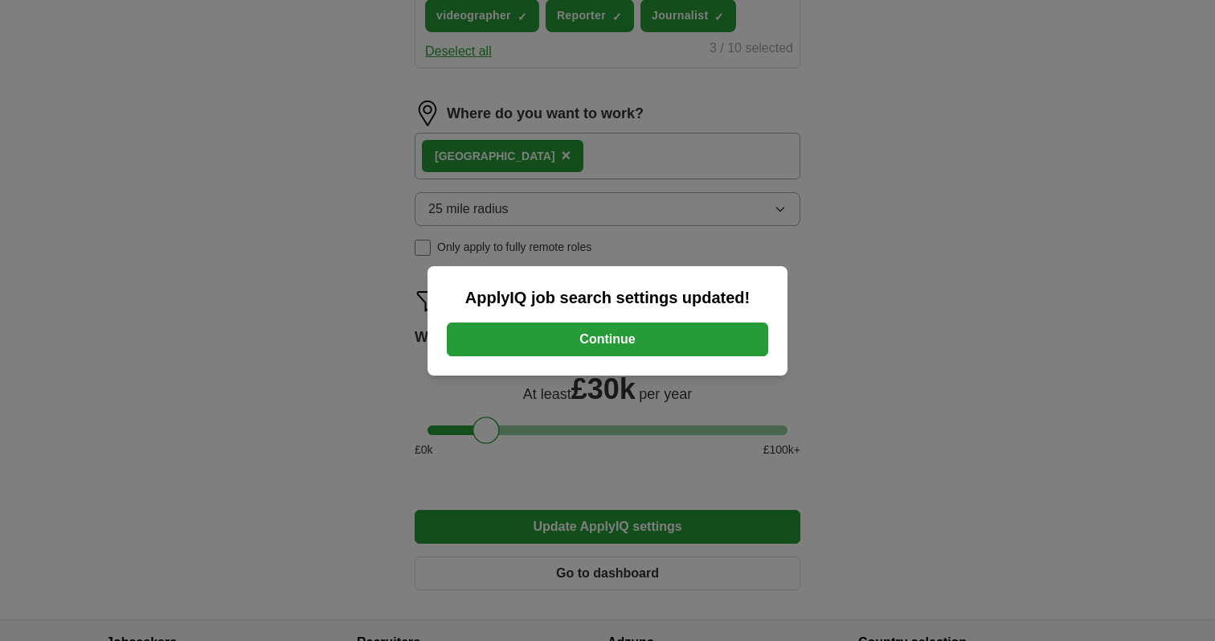
click at [534, 351] on button "Continue" at bounding box center [608, 339] width 322 height 34
